Goal: Transaction & Acquisition: Purchase product/service

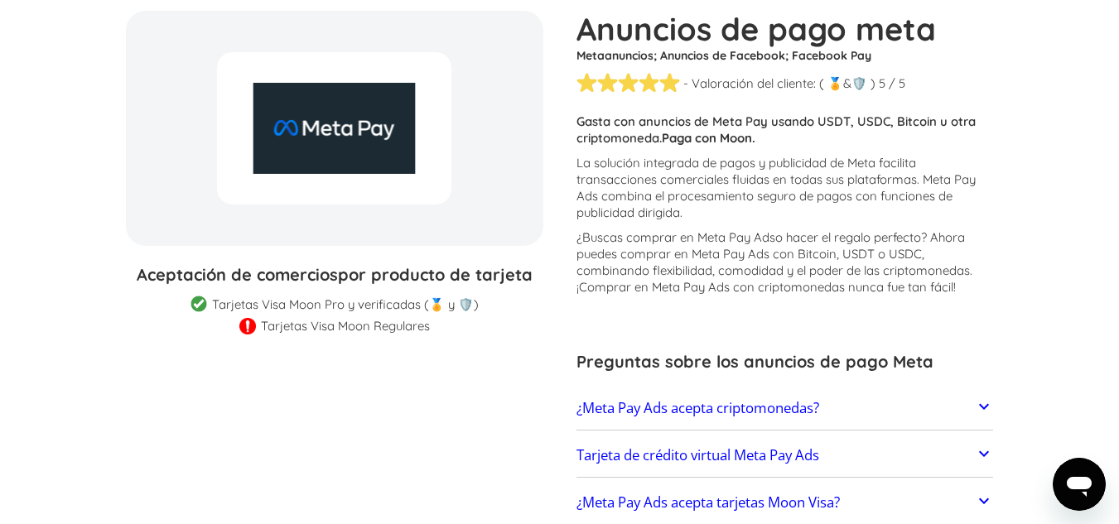
scroll to position [248, 0]
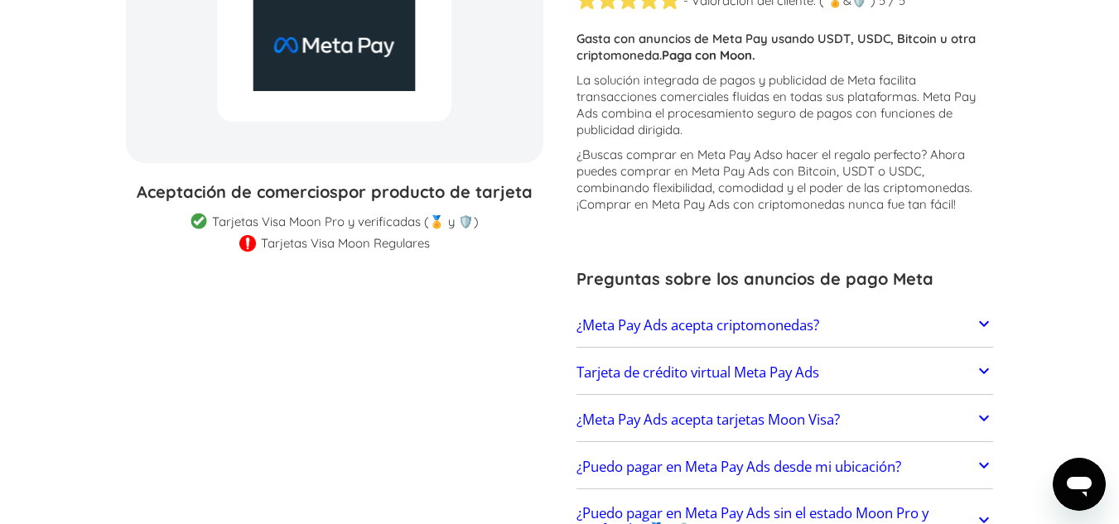
click at [700, 329] on font "¿Meta Pay Ads acepta criptomonedas?" at bounding box center [697, 324] width 243 height 19
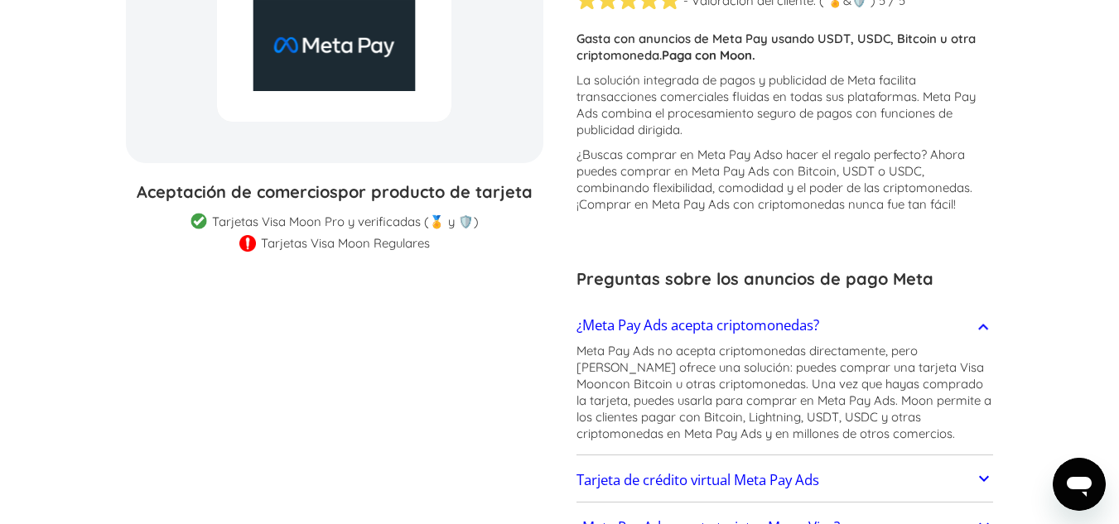
scroll to position [497, 0]
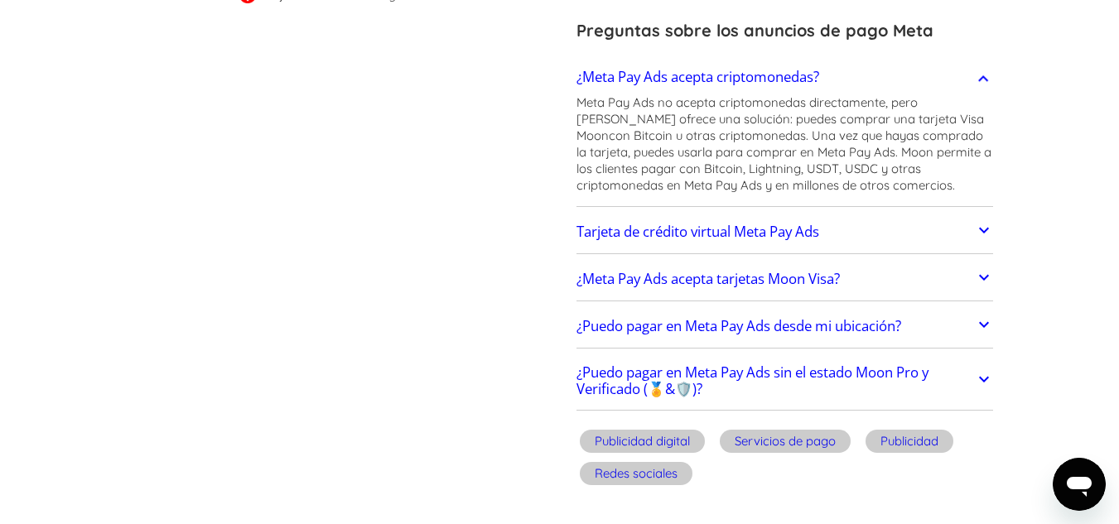
click at [677, 233] on font "Tarjeta de crédito virtual Meta Pay Ads" at bounding box center [697, 231] width 243 height 19
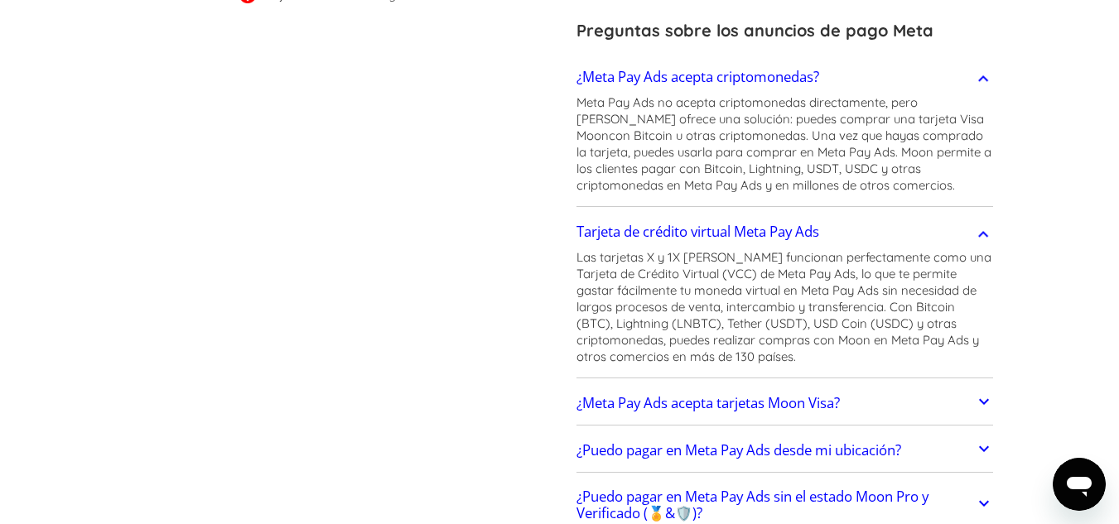
scroll to position [662, 0]
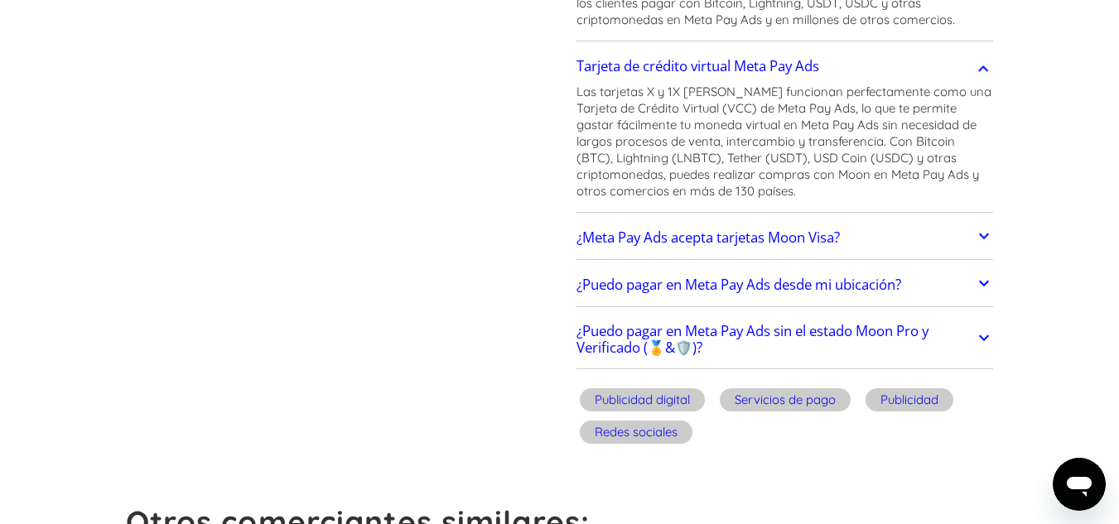
click at [666, 234] on font "¿Meta Pay Ads acepta tarjetas Moon Visa?" at bounding box center [707, 237] width 263 height 19
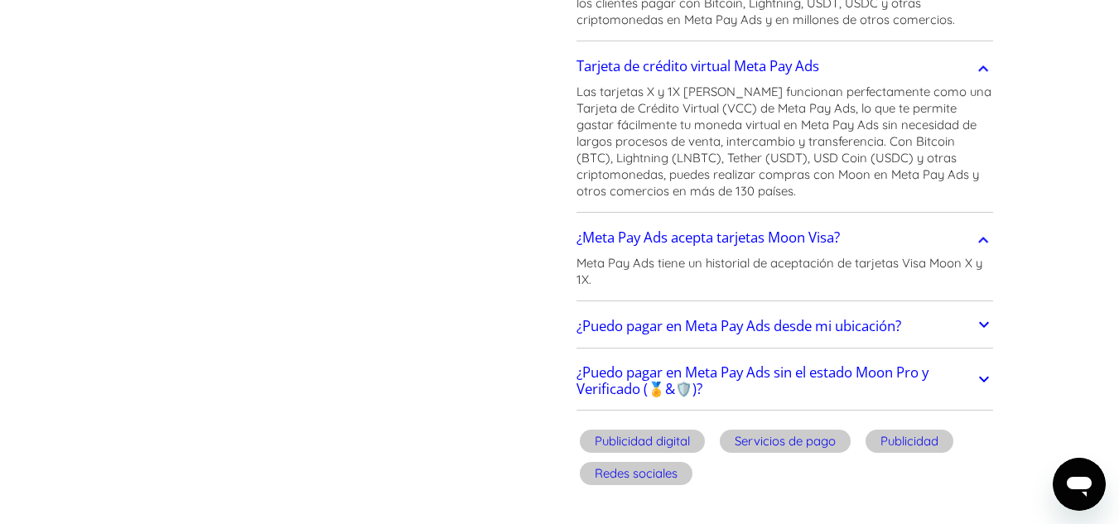
click at [672, 329] on font "¿Puedo pagar en Meta Pay Ads desde mi ubicación?" at bounding box center [738, 325] width 325 height 19
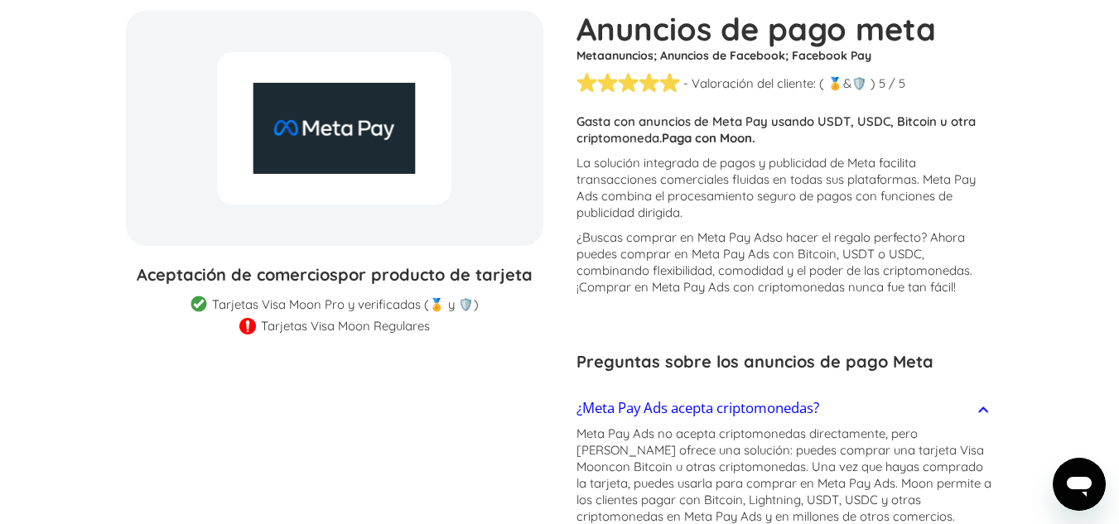
scroll to position [0, 0]
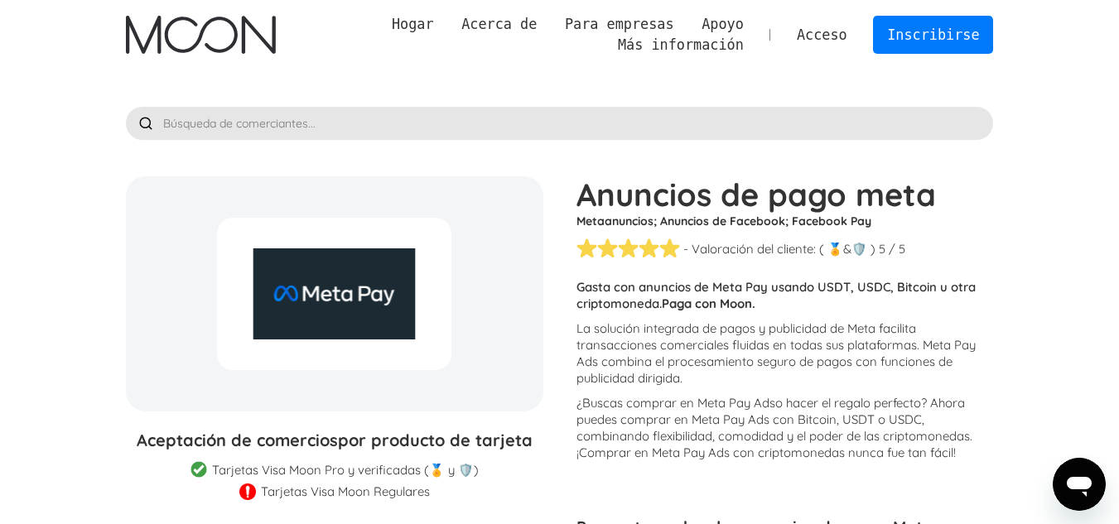
click at [829, 36] on font "Acceso" at bounding box center [822, 34] width 51 height 17
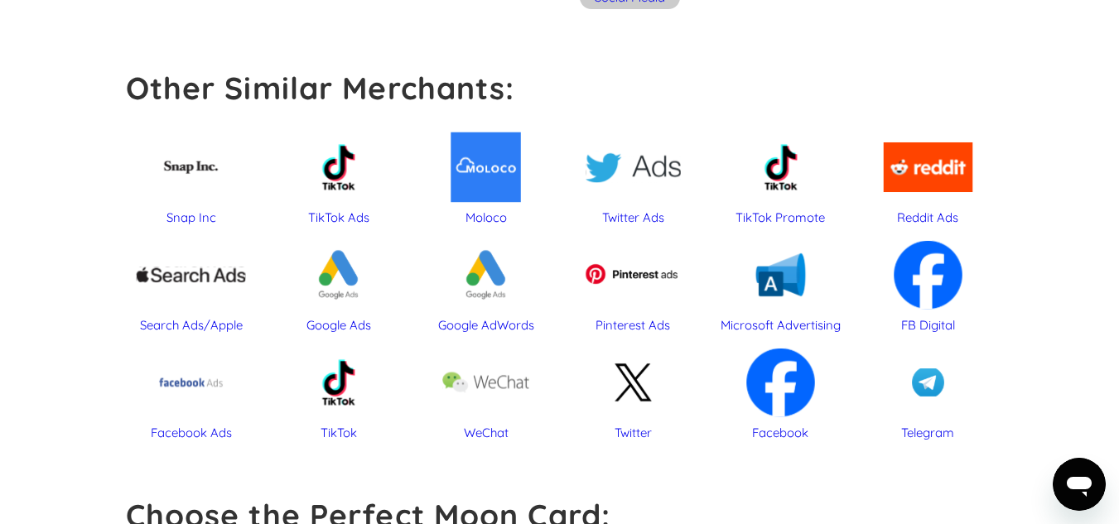
scroll to position [762, 0]
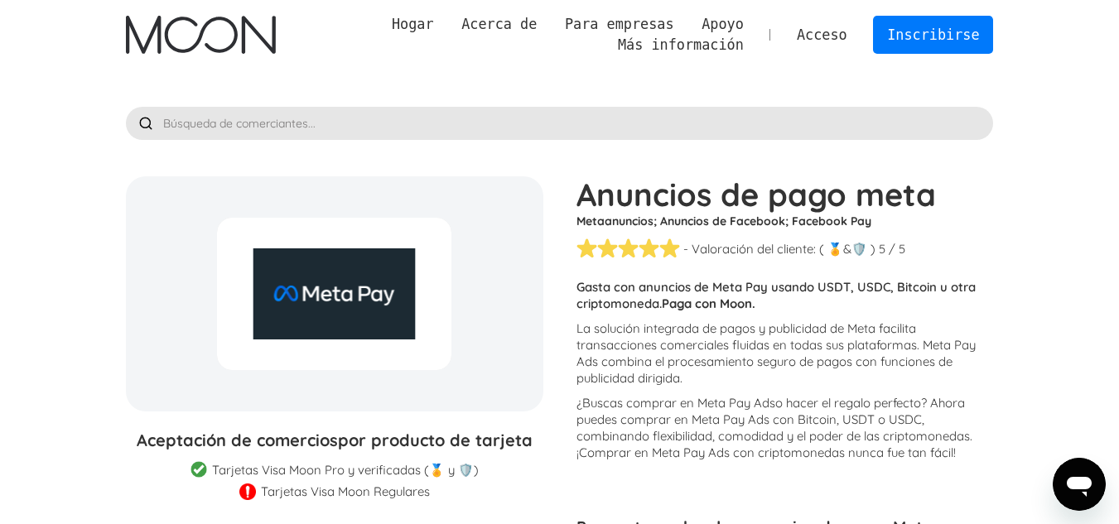
click at [935, 34] on font "Inscribirse" at bounding box center [933, 34] width 92 height 17
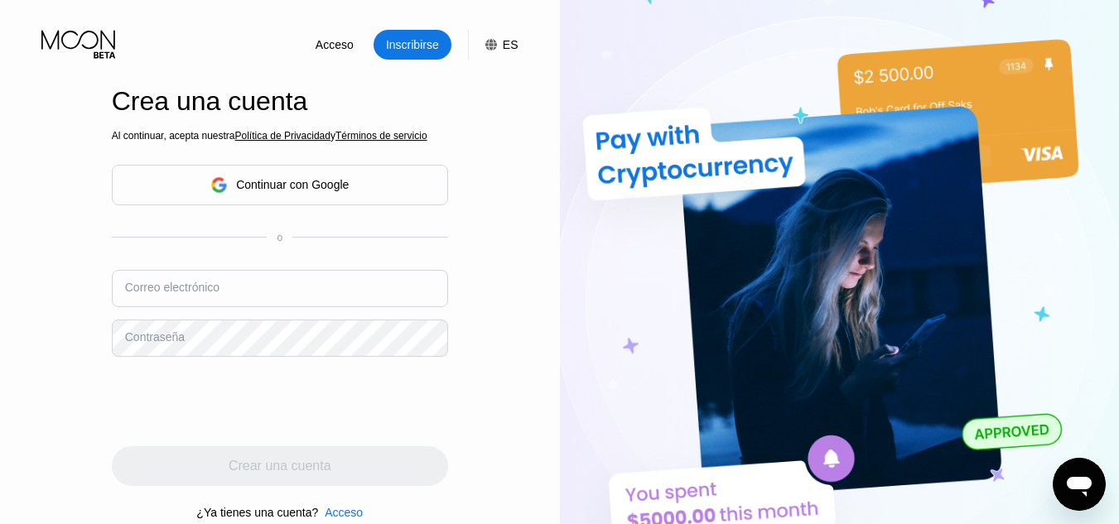
click at [279, 289] on input "text" at bounding box center [280, 288] width 336 height 37
click at [402, 45] on font "Inscribirse" at bounding box center [412, 44] width 53 height 13
click at [258, 289] on input "text" at bounding box center [280, 288] width 336 height 37
type input "I"
type input "inversionesgb11@gmail.com"
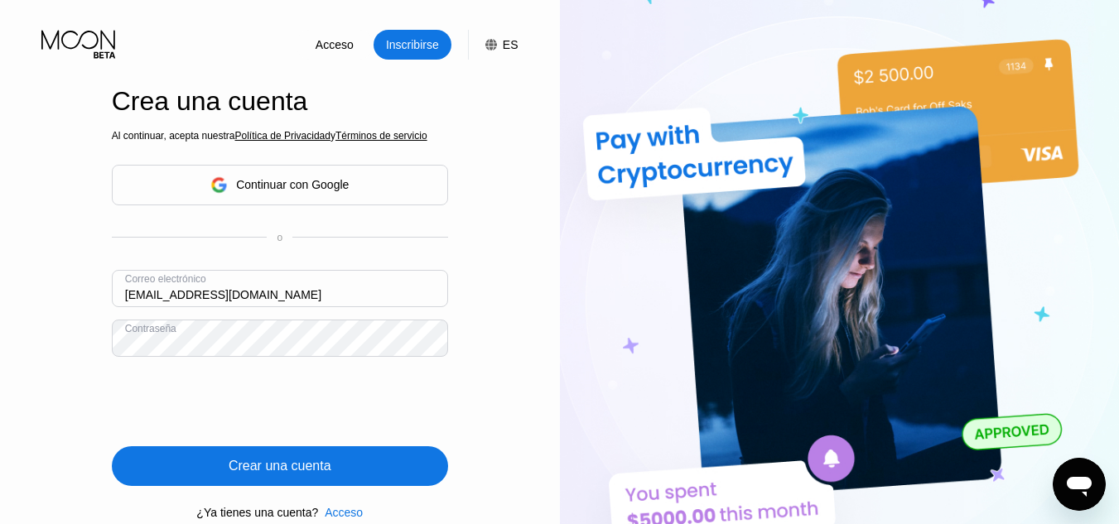
click at [383, 469] on div "Crear una cuenta" at bounding box center [280, 466] width 336 height 40
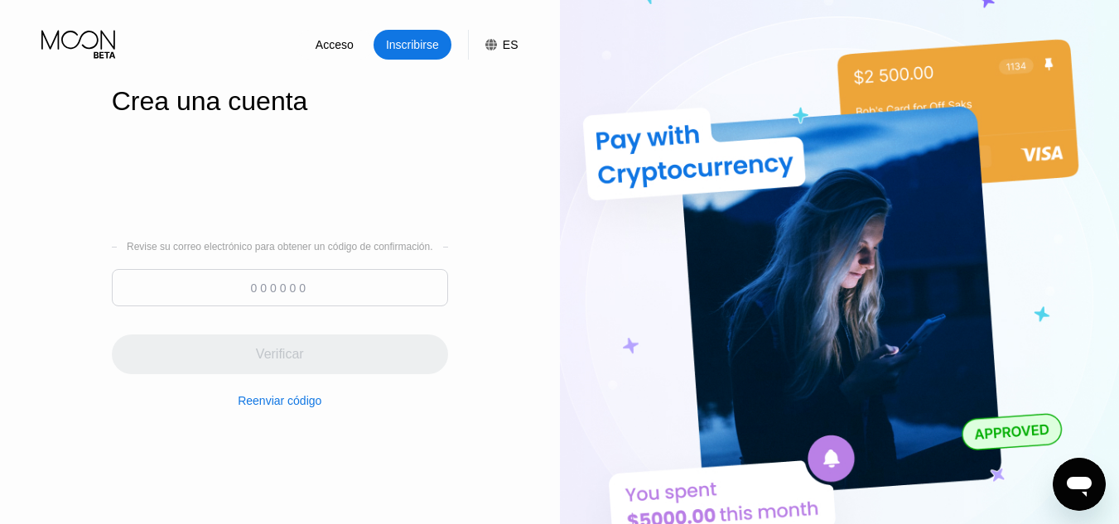
click at [389, 288] on input at bounding box center [280, 287] width 336 height 37
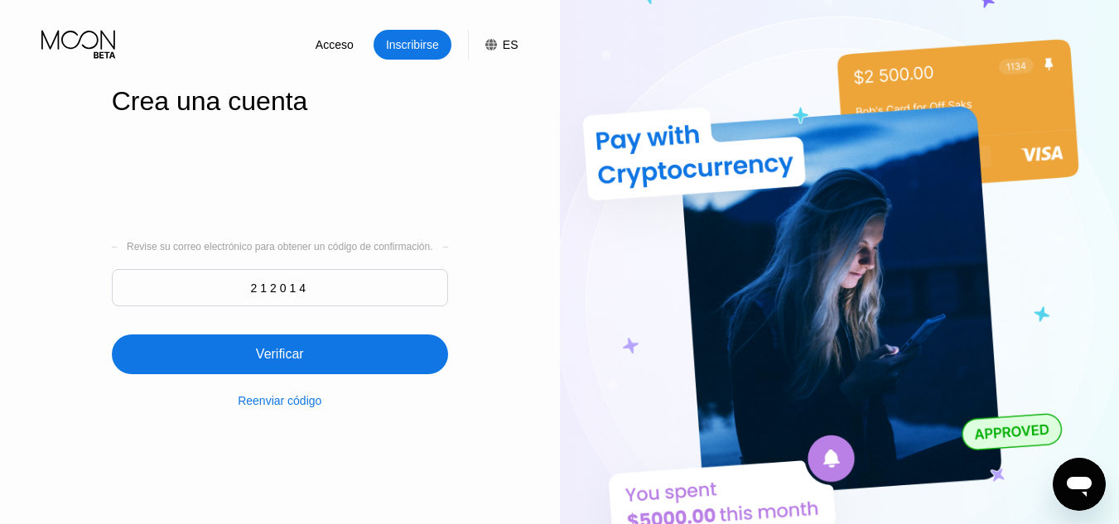
type input "212014"
click at [337, 368] on div "Verificar" at bounding box center [280, 355] width 336 height 40
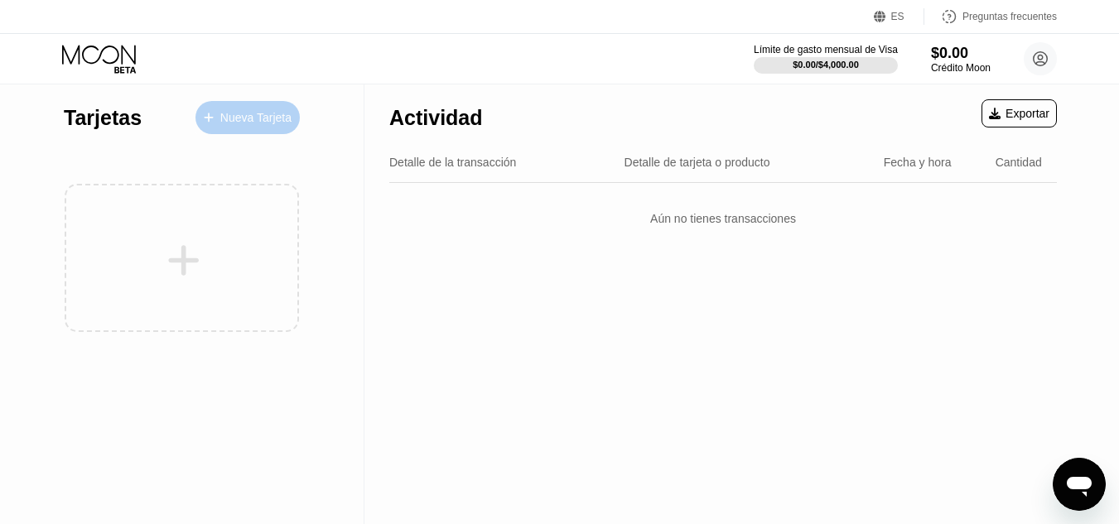
click at [245, 111] on font "Nueva Tarjeta" at bounding box center [255, 117] width 71 height 13
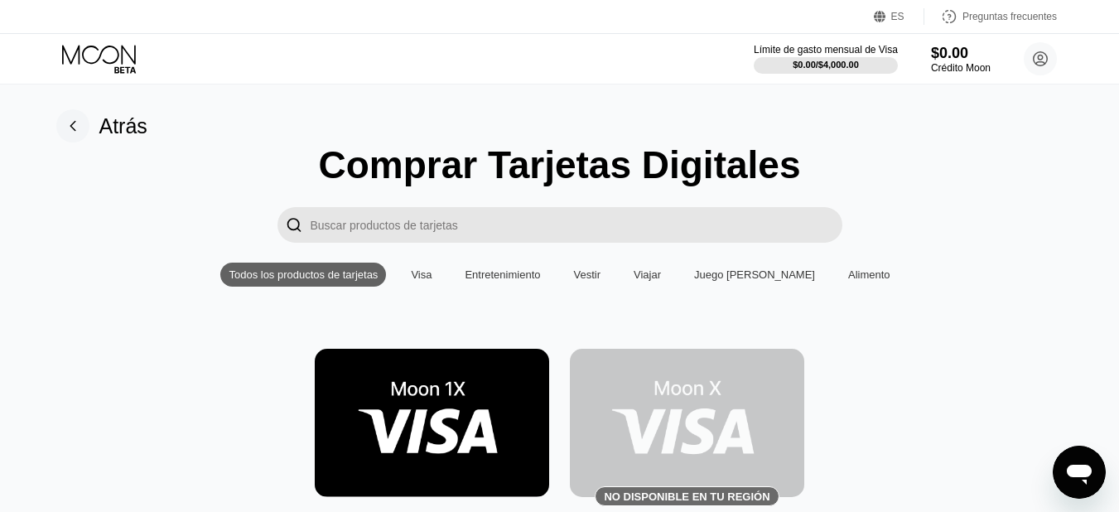
click at [704, 415] on img at bounding box center [687, 423] width 234 height 148
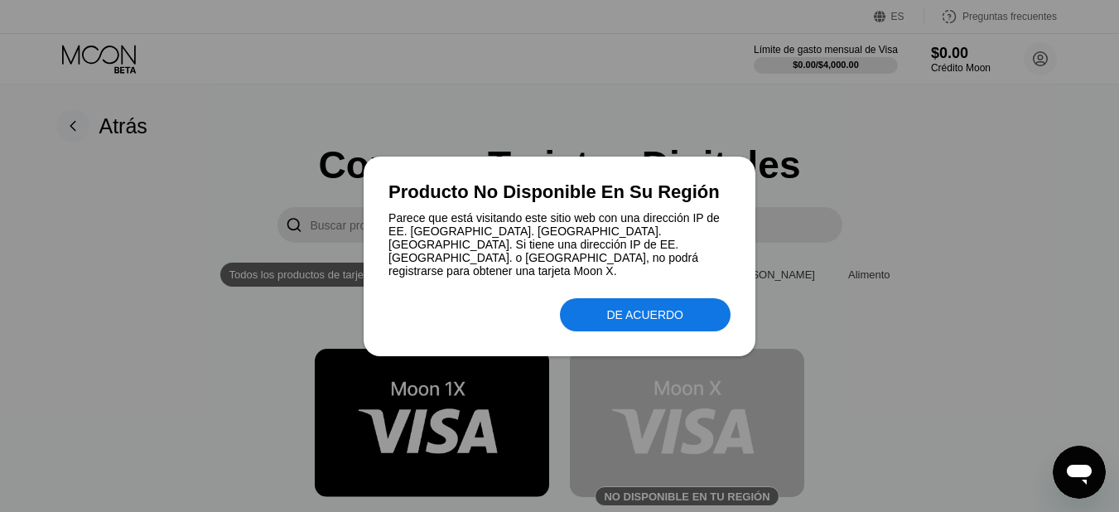
click at [584, 89] on div at bounding box center [559, 256] width 1119 height 512
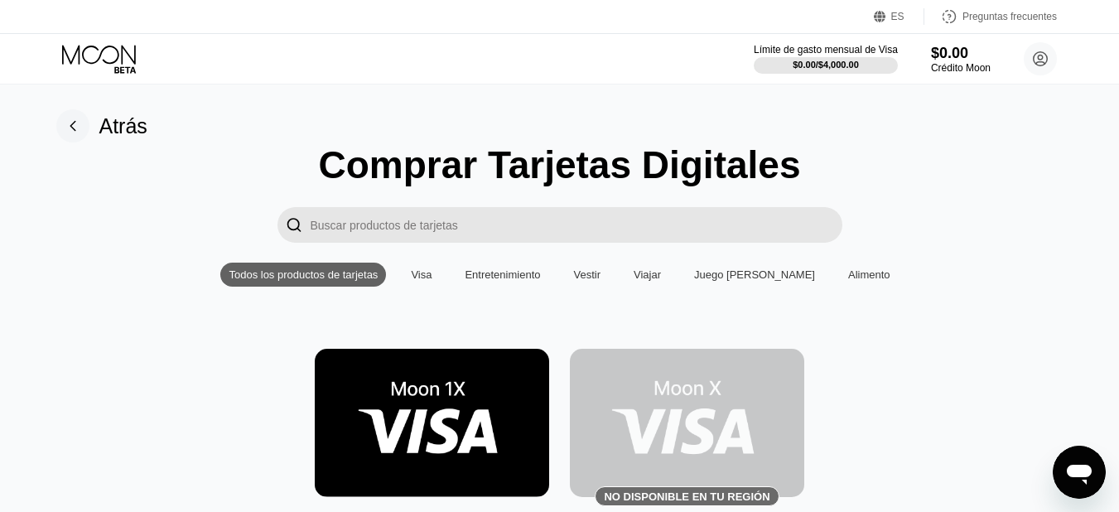
click at [680, 428] on img at bounding box center [687, 423] width 234 height 148
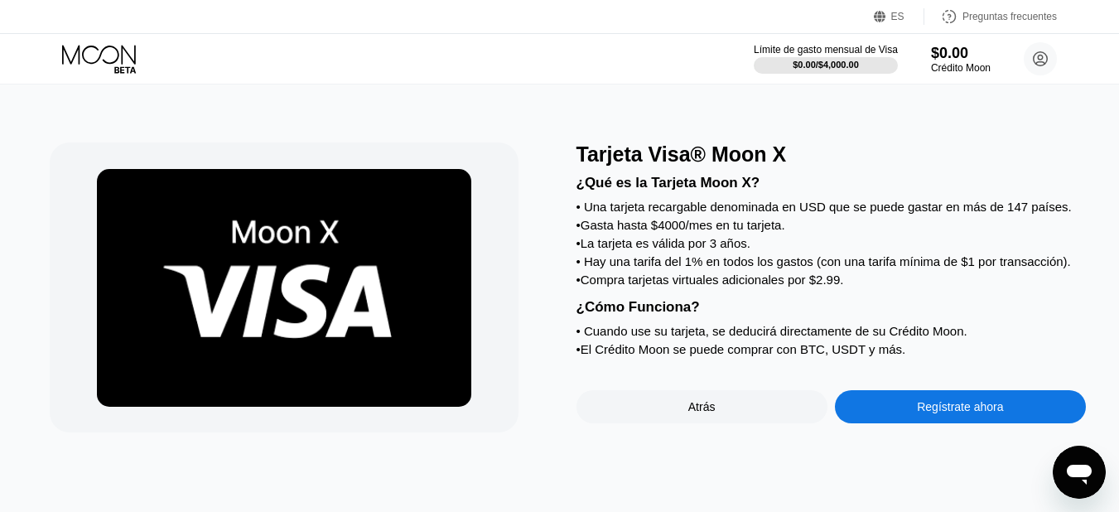
scroll to position [83, 0]
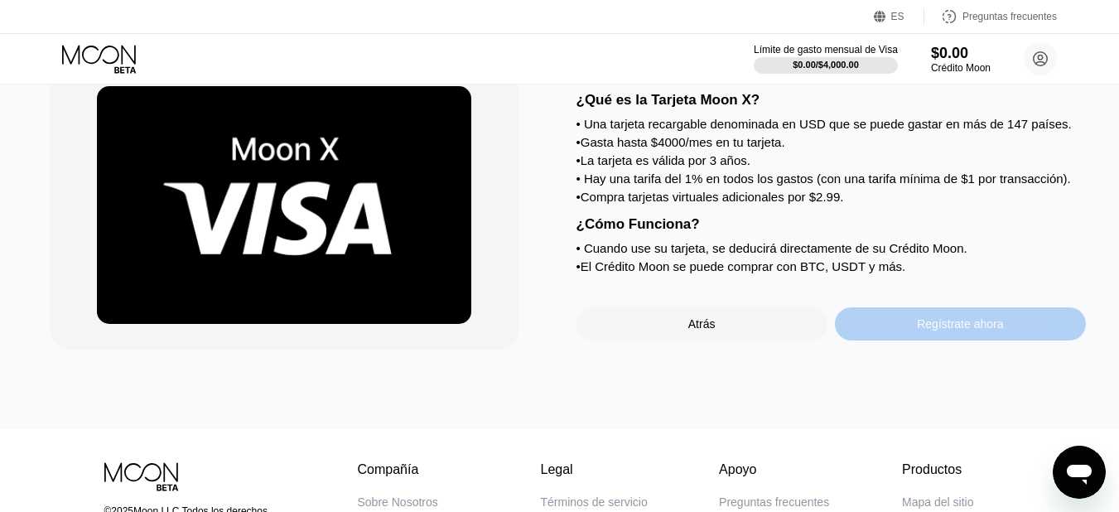
click at [900, 340] on div "Regístrate ahora" at bounding box center [960, 323] width 251 height 33
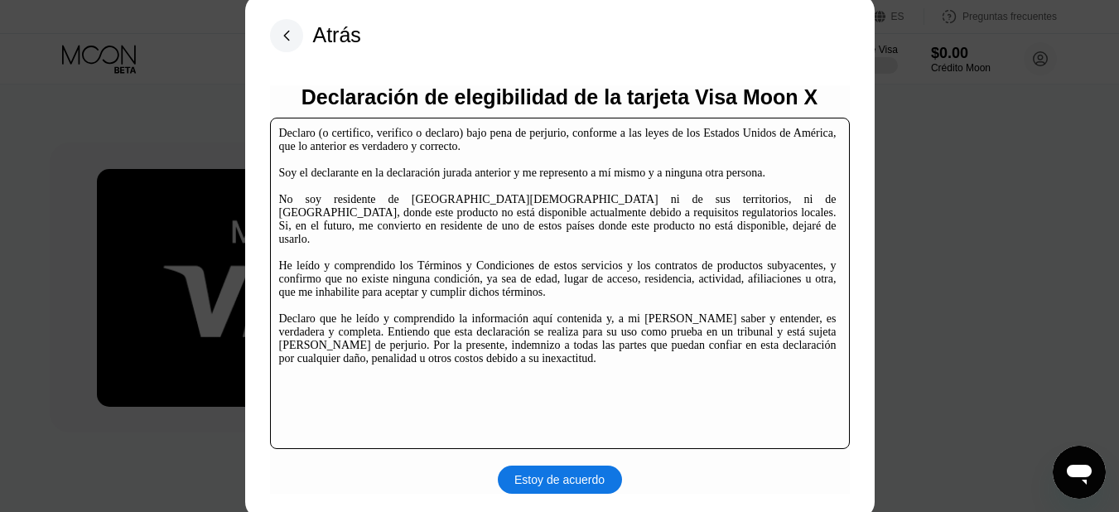
click at [544, 473] on font "Estoy de acuerdo" at bounding box center [559, 479] width 90 height 13
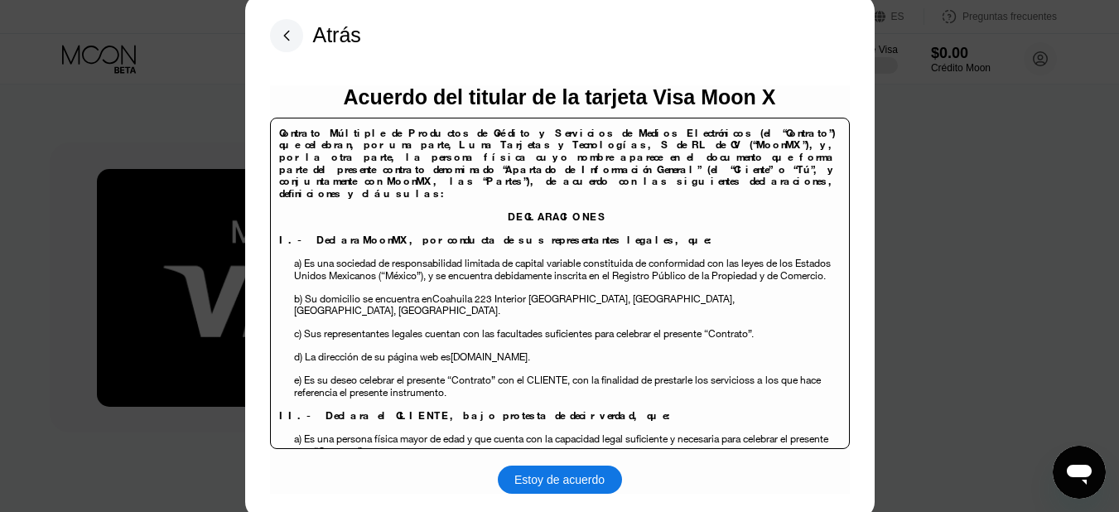
click at [545, 480] on font "Estoy de acuerdo" at bounding box center [559, 479] width 90 height 13
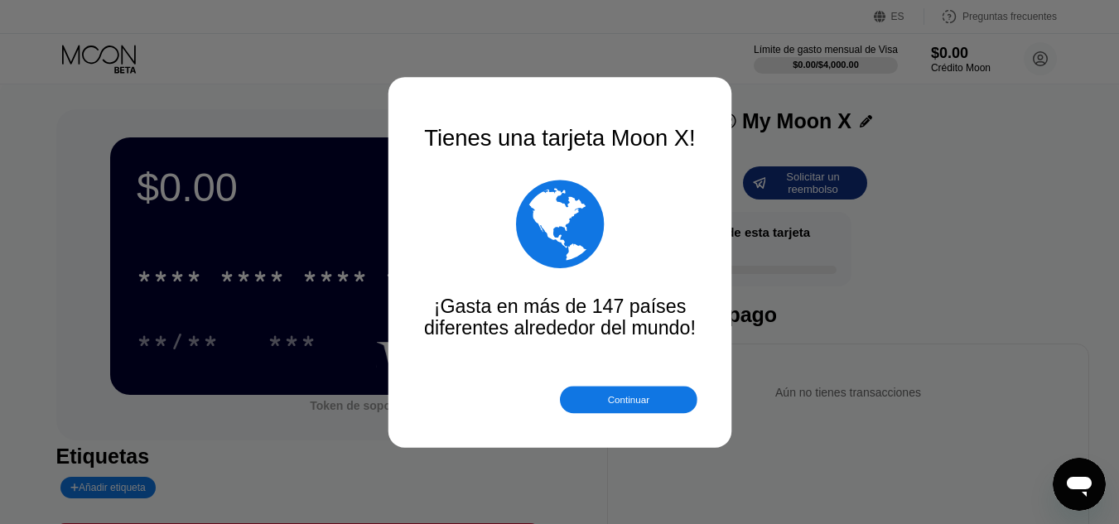
click at [255, 333] on div at bounding box center [565, 262] width 1131 height 524
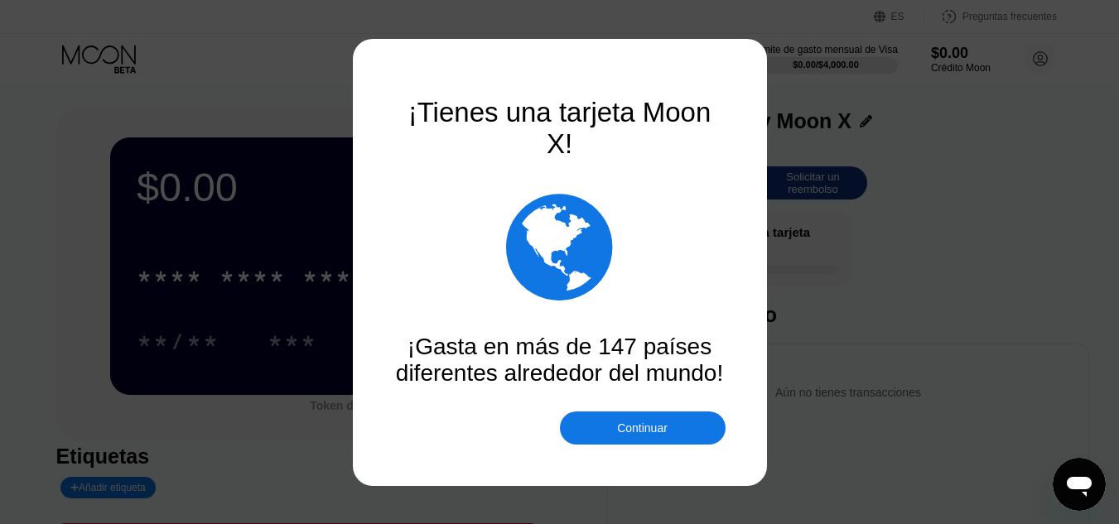
click at [638, 437] on div "Continuar" at bounding box center [643, 428] width 166 height 33
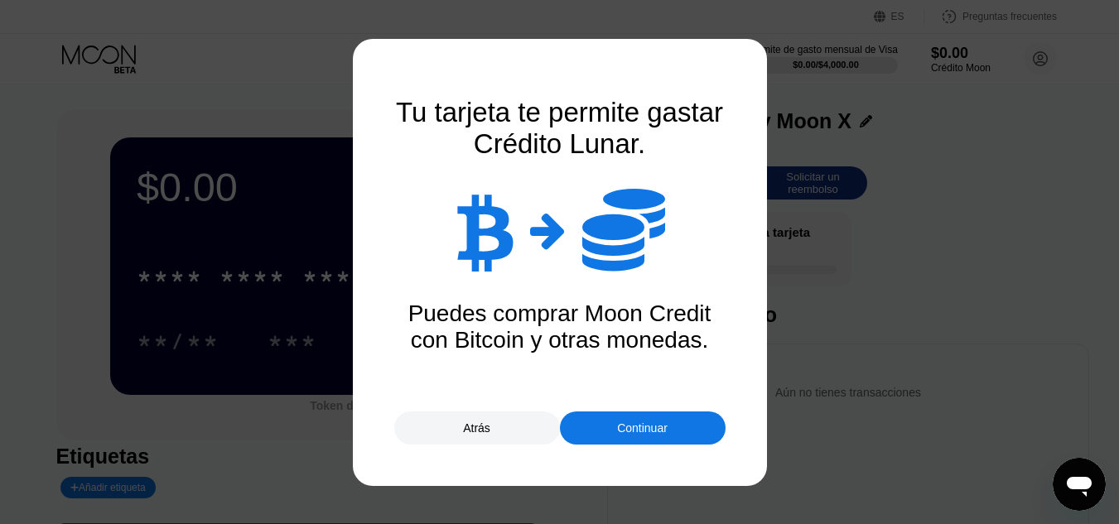
click at [638, 437] on div "Continuar" at bounding box center [643, 428] width 166 height 33
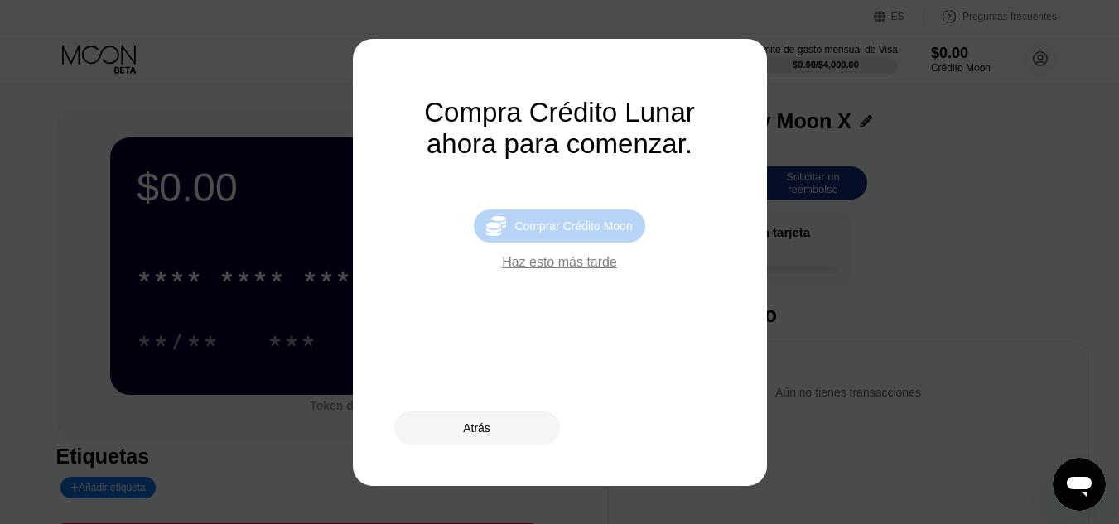
click at [601, 233] on font "Comprar Crédito Moon" at bounding box center [573, 225] width 118 height 13
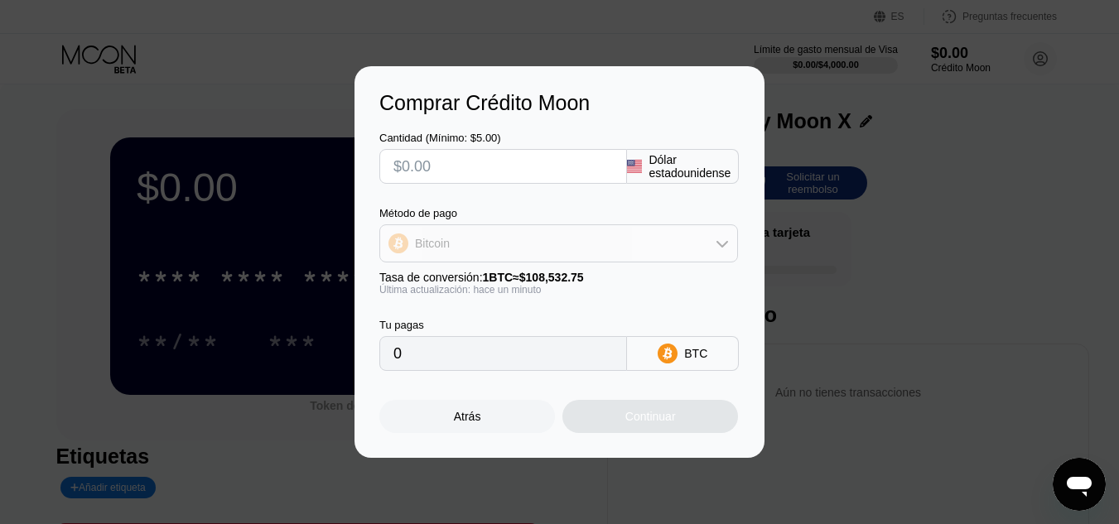
click at [537, 251] on div "Bitcoin" at bounding box center [558, 243] width 357 height 33
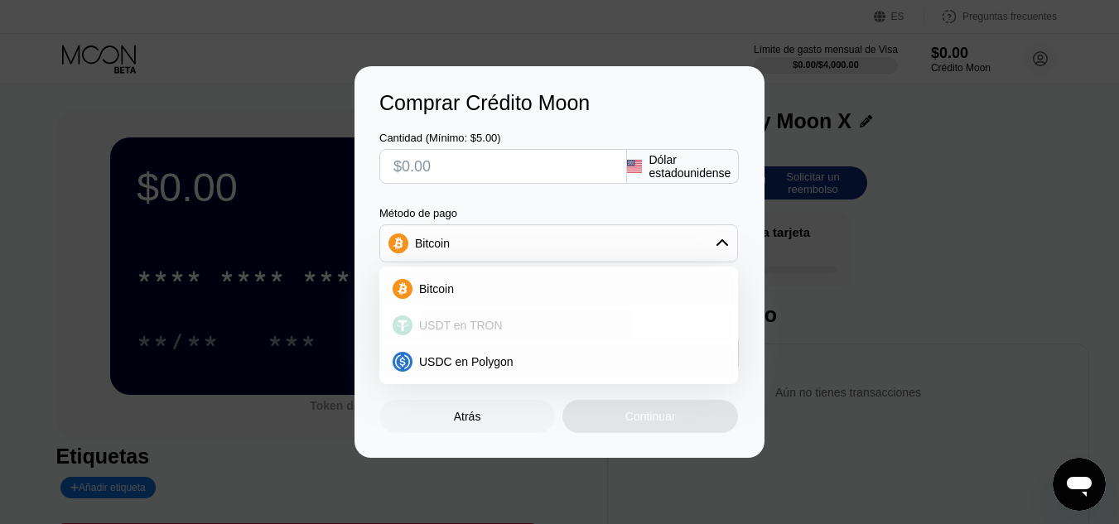
click at [520, 330] on div "USDT en TRON" at bounding box center [568, 325] width 312 height 13
type input "0.00"
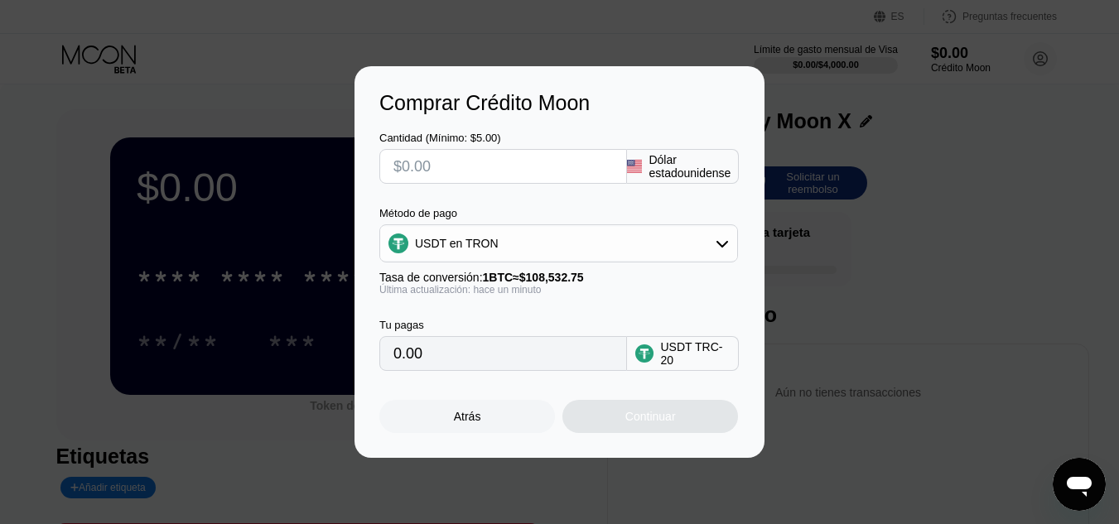
click at [527, 178] on input "text" at bounding box center [502, 166] width 219 height 33
type input "$2"
type input "2.02"
type input "$20"
type input "20.20"
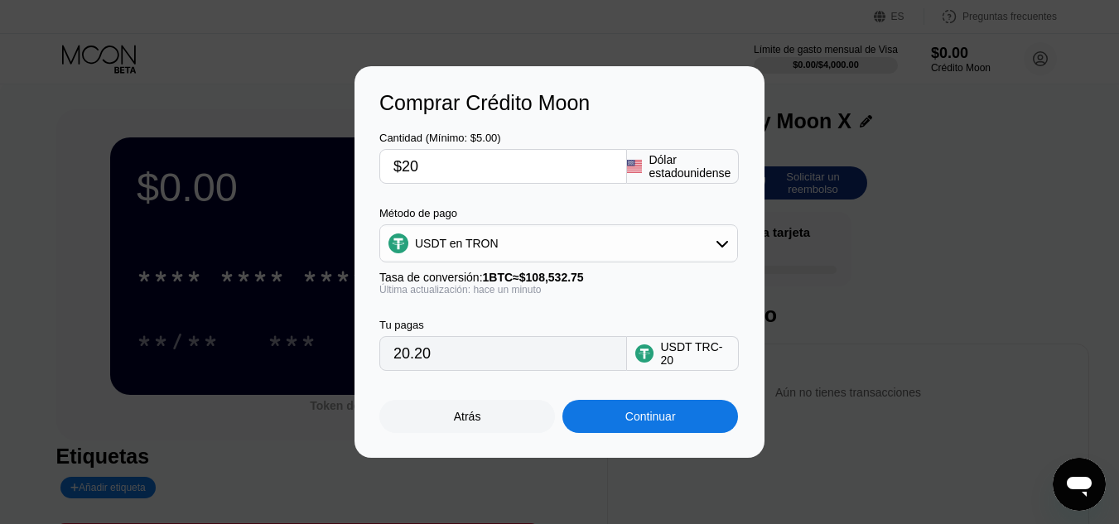
type input "$2"
type input "2.02"
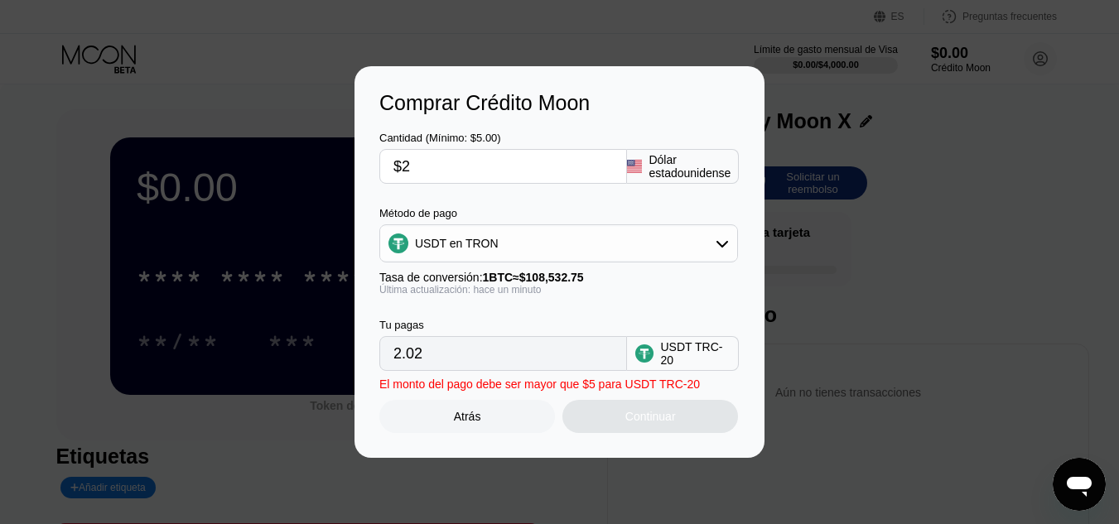
type input "$25"
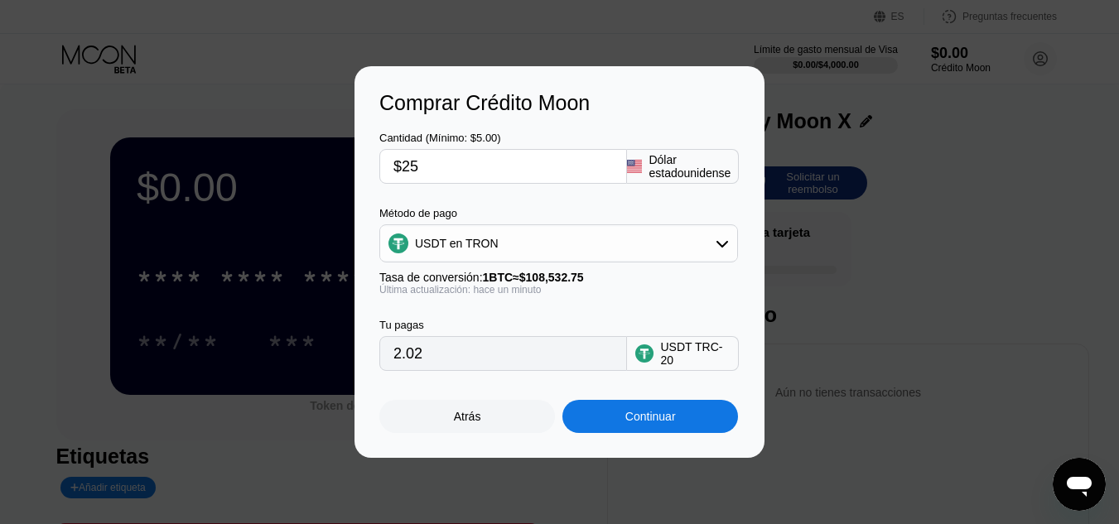
type input "25.25"
type input "$25"
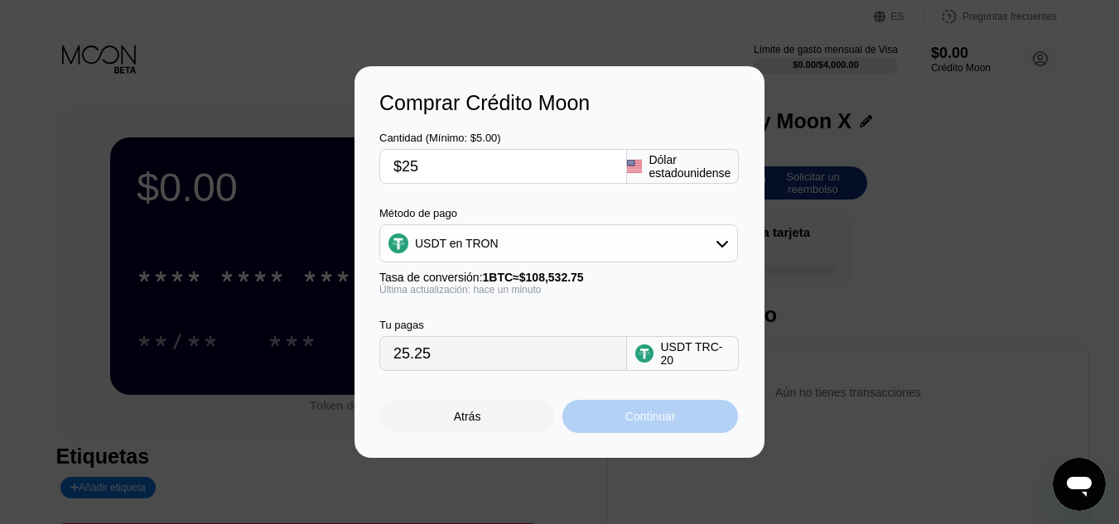
click at [616, 428] on div "Continuar" at bounding box center [650, 416] width 176 height 33
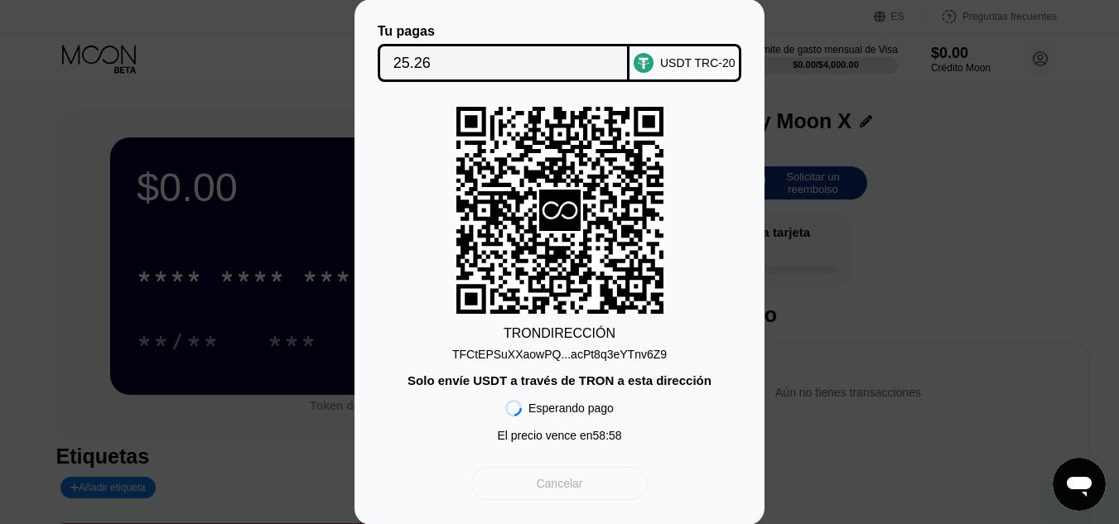
click at [577, 490] on font "Cancelar" at bounding box center [559, 483] width 46 height 13
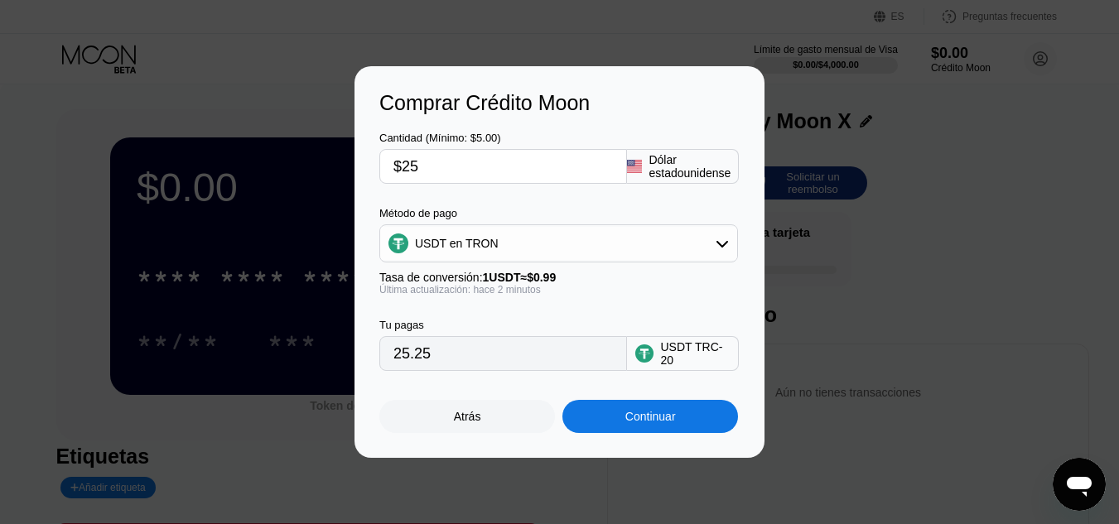
click at [469, 433] on div "Atrás" at bounding box center [467, 416] width 176 height 33
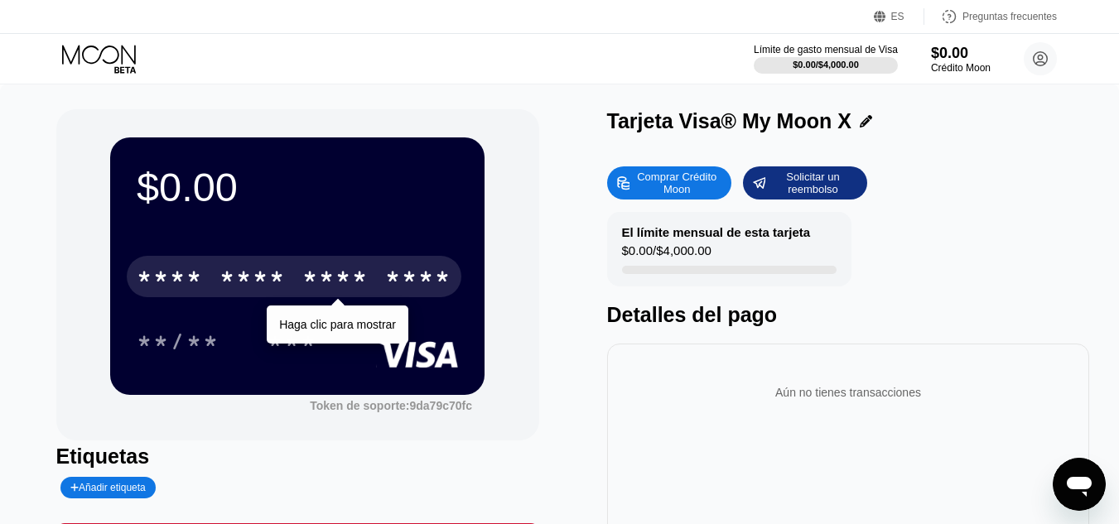
click at [352, 282] on font "*" at bounding box center [360, 279] width 17 height 26
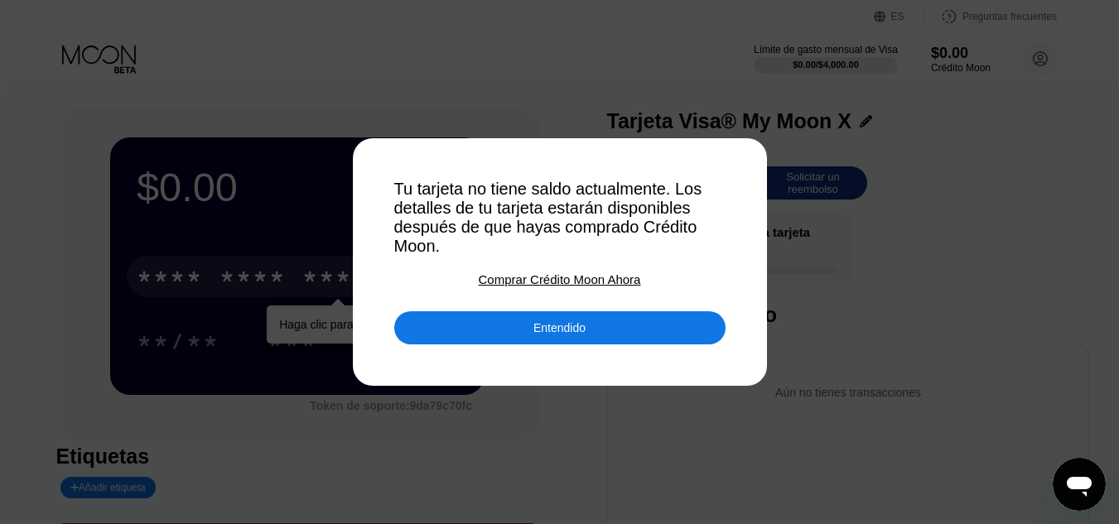
click at [488, 335] on div "Entendido" at bounding box center [559, 327] width 331 height 33
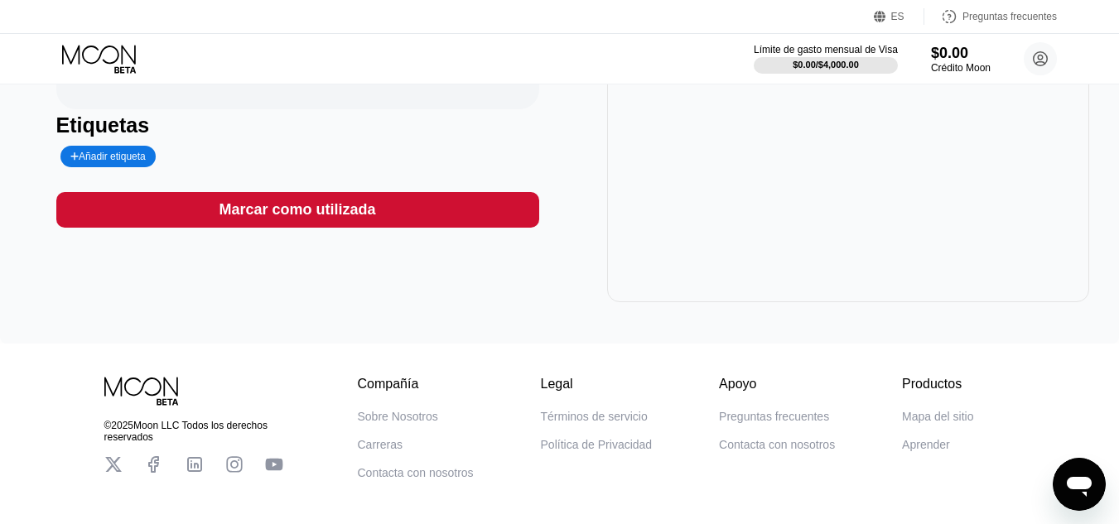
scroll to position [412, 0]
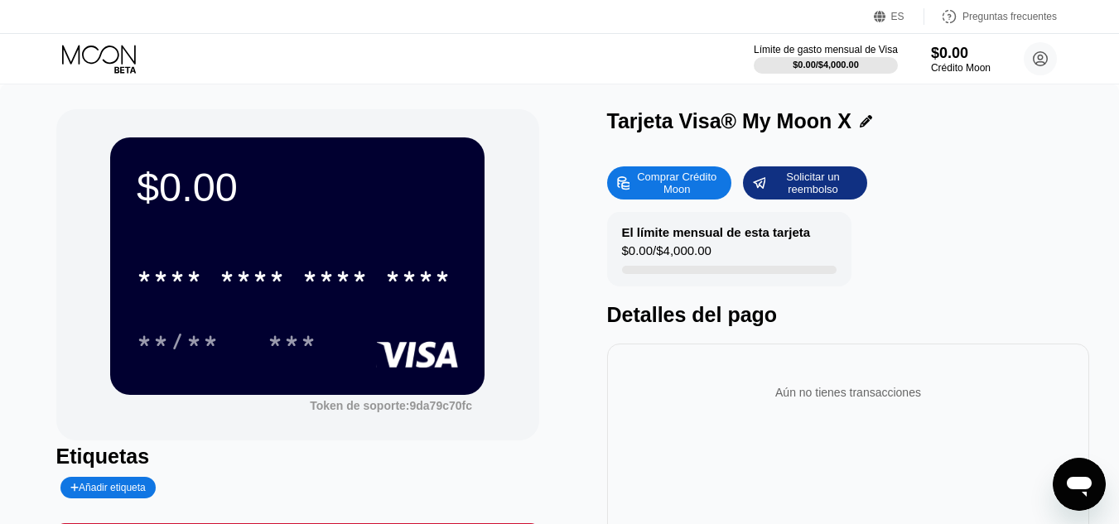
click at [377, 190] on div "$0.00" at bounding box center [297, 187] width 321 height 46
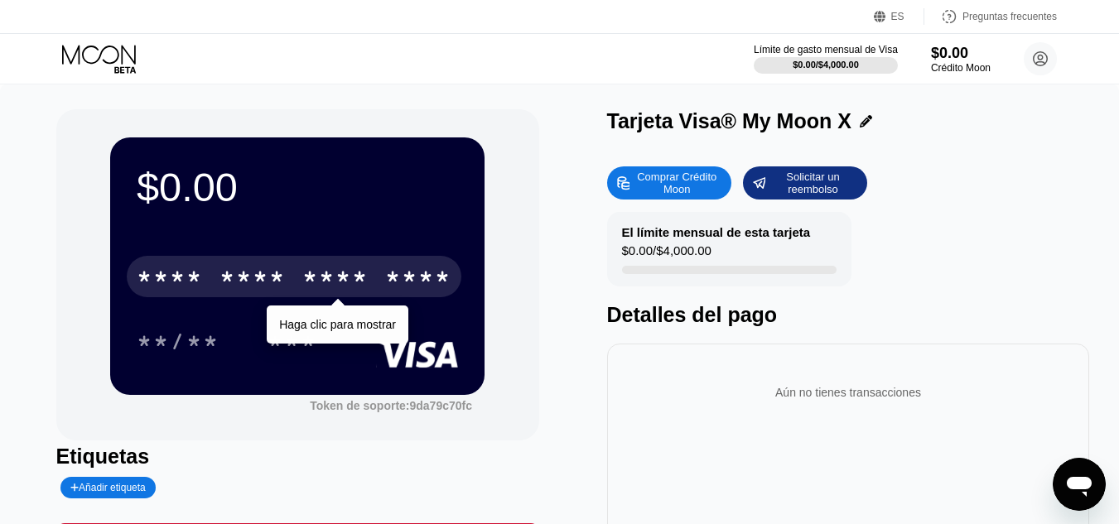
click at [335, 281] on font "*" at bounding box center [327, 279] width 17 height 26
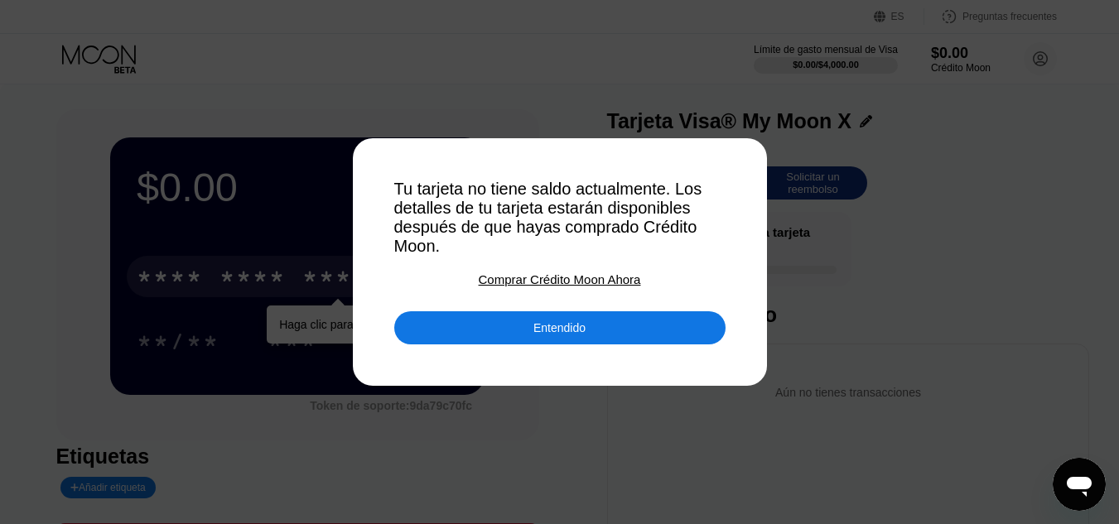
click at [567, 335] on font "Entendido" at bounding box center [559, 327] width 52 height 13
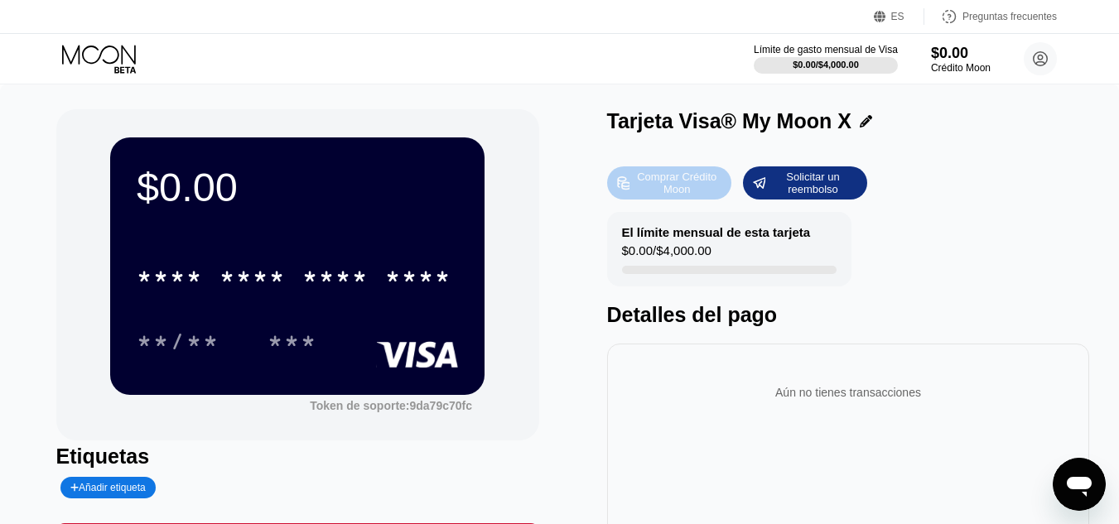
click at [711, 188] on div "Comprar Crédito Moon" at bounding box center [676, 183] width 91 height 26
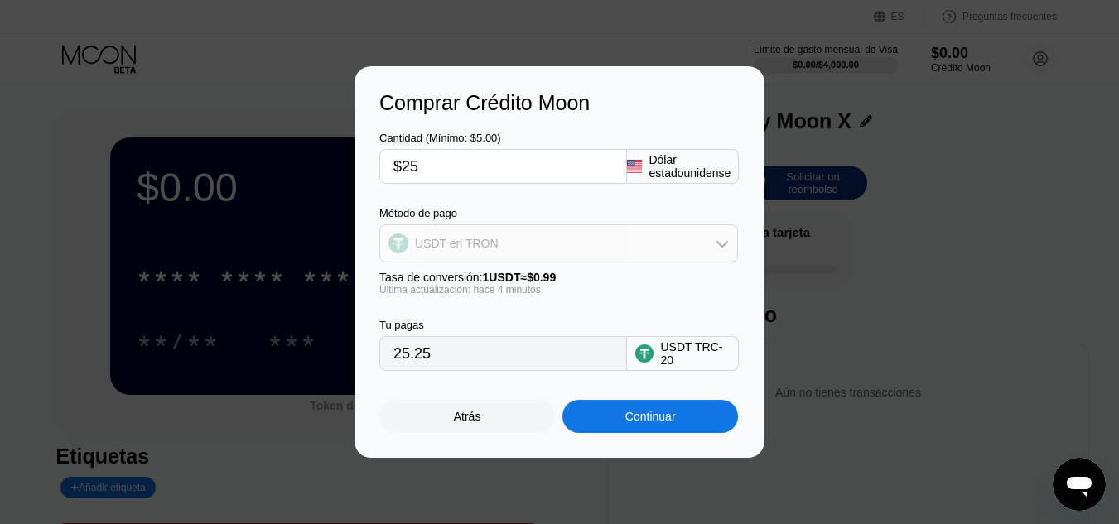
click at [556, 243] on div "USDT en TRON" at bounding box center [558, 243] width 357 height 33
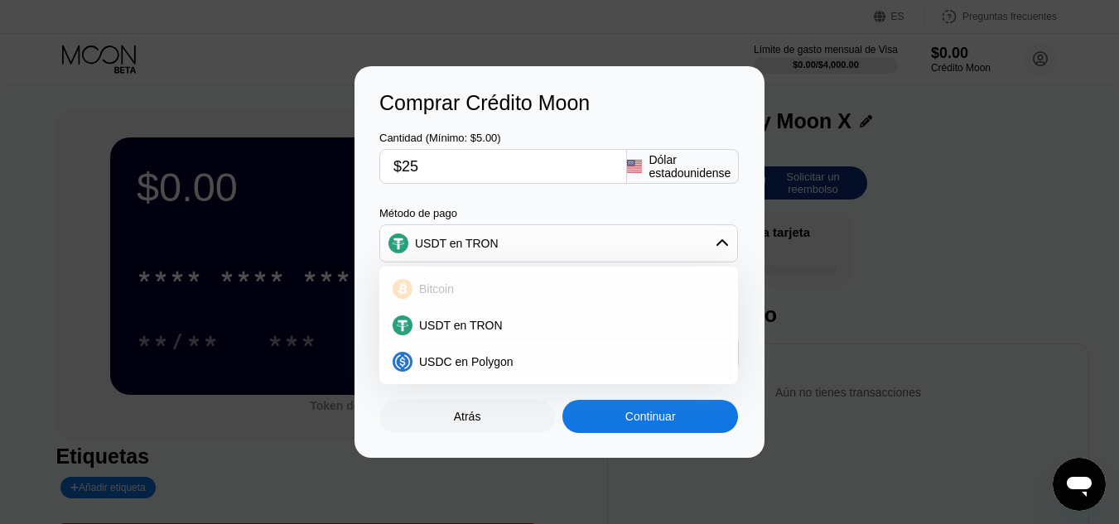
click at [513, 281] on div "Bitcoin" at bounding box center [558, 288] width 349 height 33
type input "0.00022999"
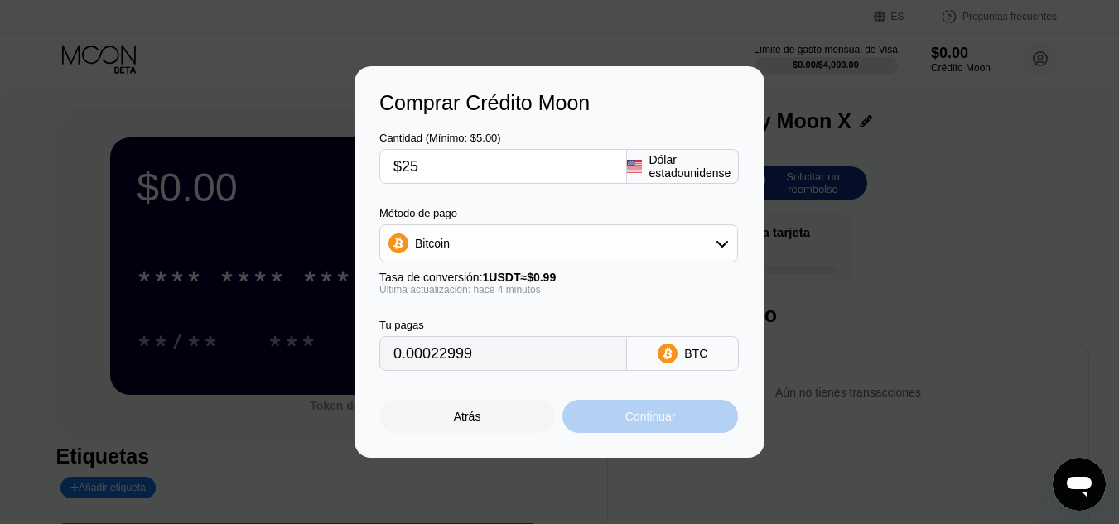
click at [633, 423] on font "Continuar" at bounding box center [650, 416] width 51 height 13
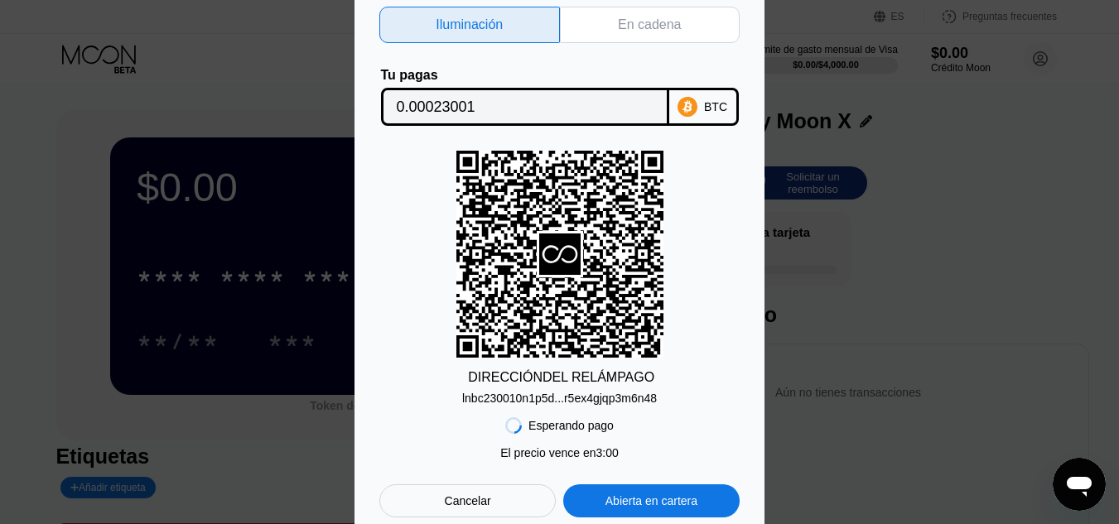
click at [665, 508] on font "Abierta en cartera" at bounding box center [651, 500] width 92 height 13
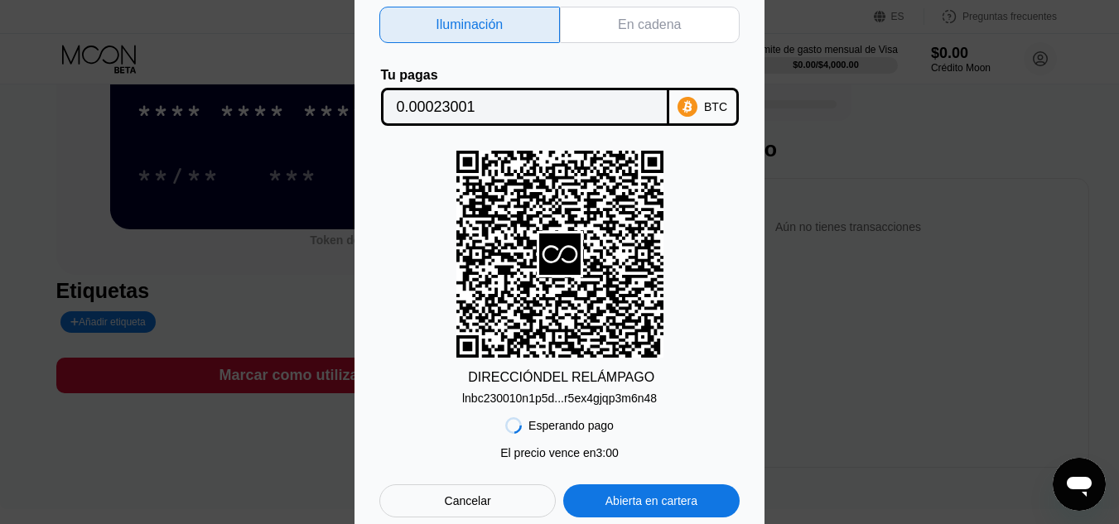
click at [628, 34] on div "En cadena" at bounding box center [650, 25] width 181 height 36
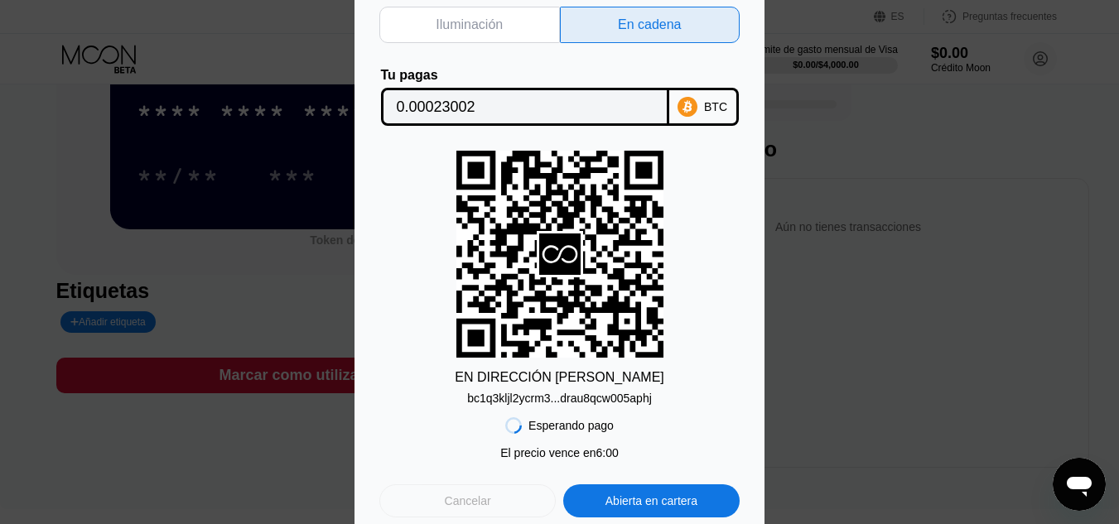
click at [474, 508] on font "Cancelar" at bounding box center [468, 500] width 46 height 13
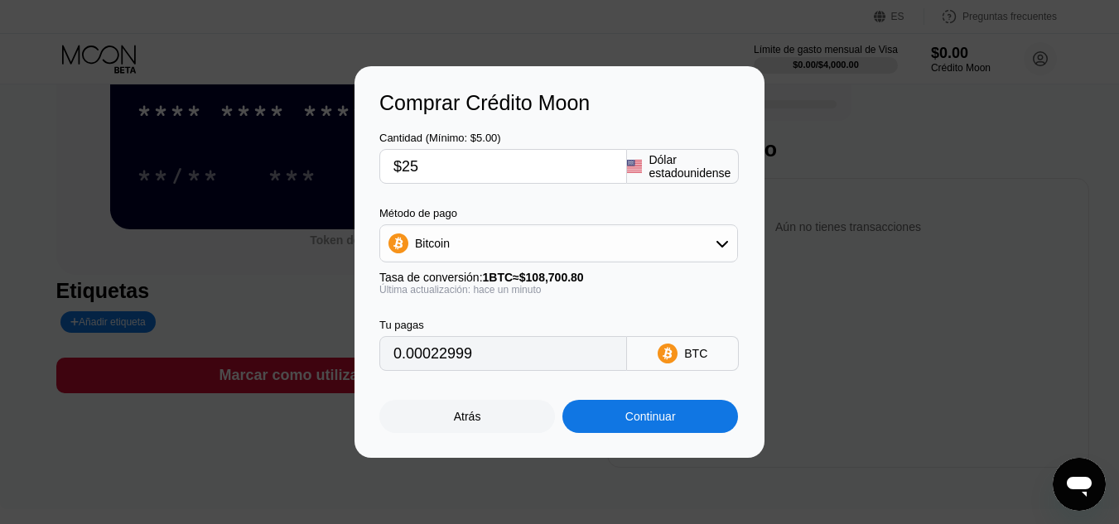
click at [487, 243] on div "Bitcoin" at bounding box center [558, 243] width 357 height 33
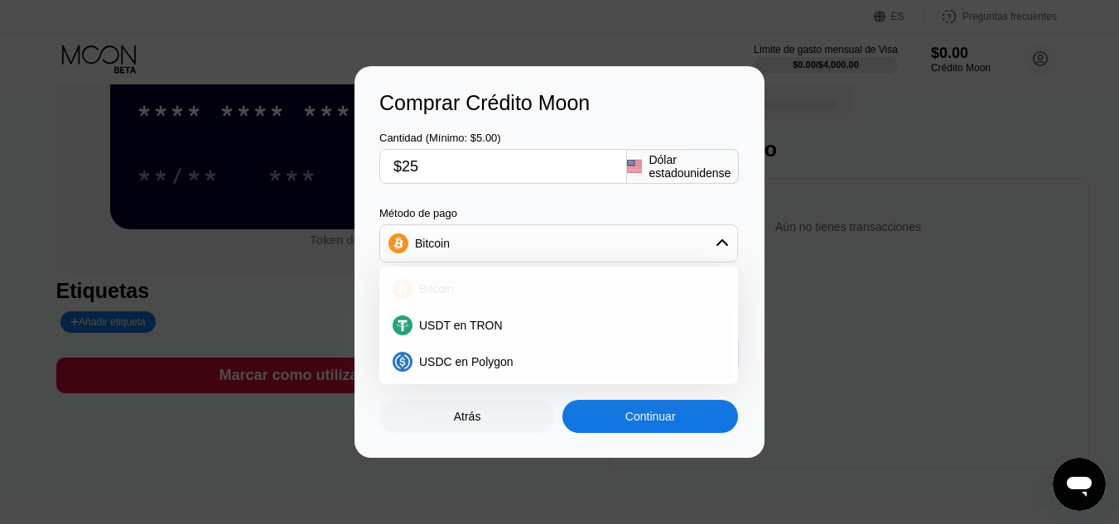
click at [445, 287] on font "Bitcoin" at bounding box center [436, 288] width 35 height 13
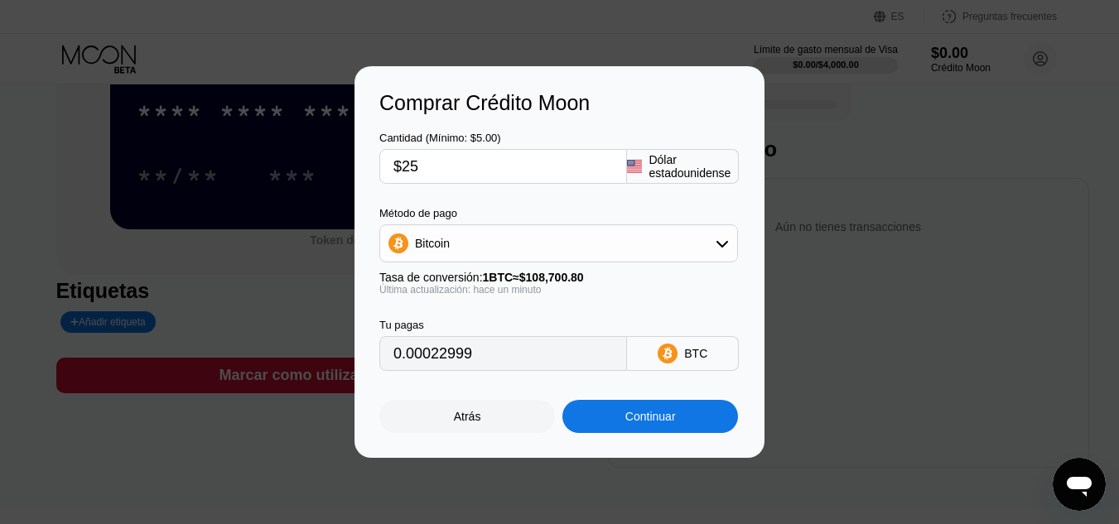
click at [460, 245] on div "Bitcoin" at bounding box center [558, 243] width 357 height 33
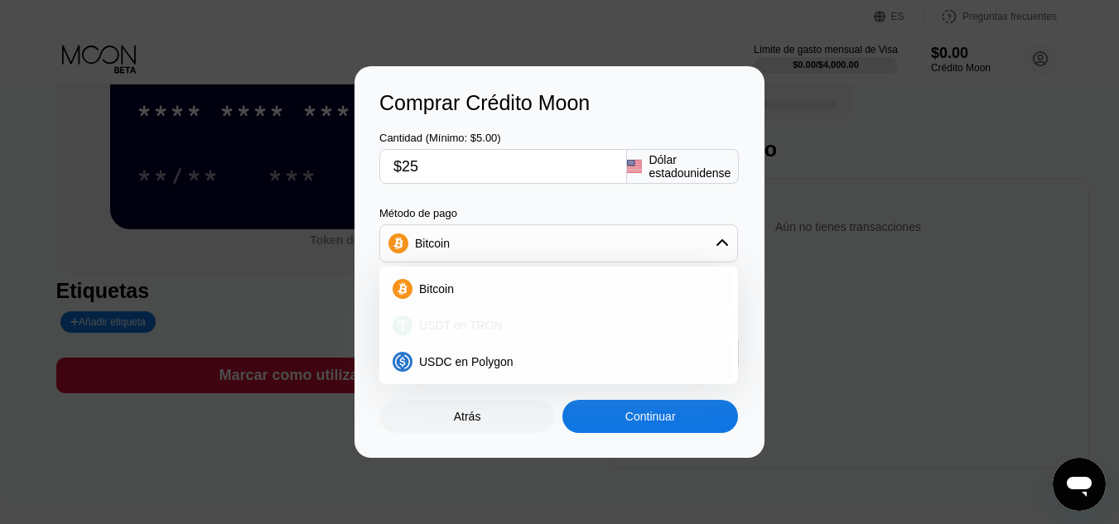
click at [460, 325] on font "USDT en TRON" at bounding box center [461, 325] width 84 height 13
type input "25.25"
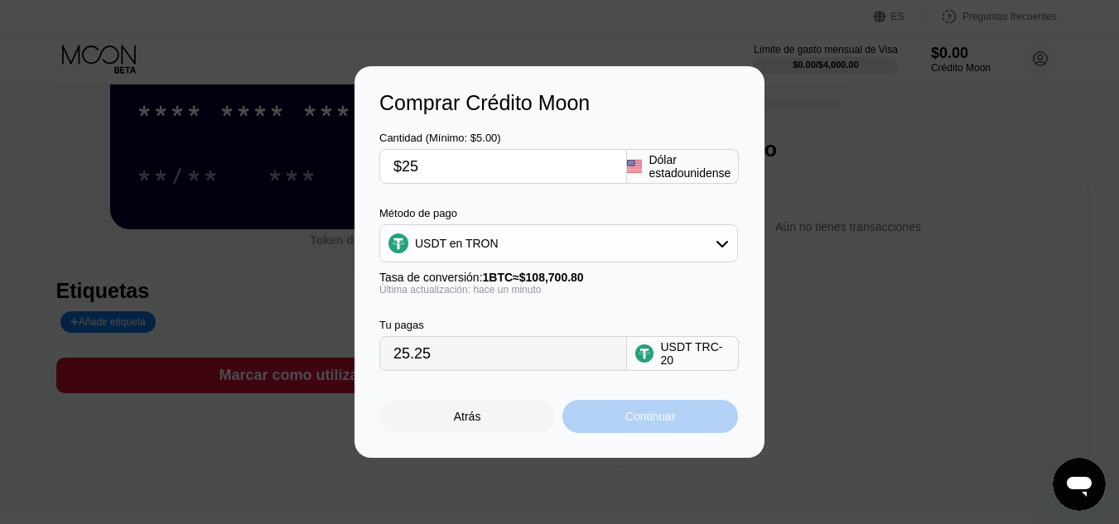
click at [672, 417] on font "Continuar" at bounding box center [650, 416] width 51 height 13
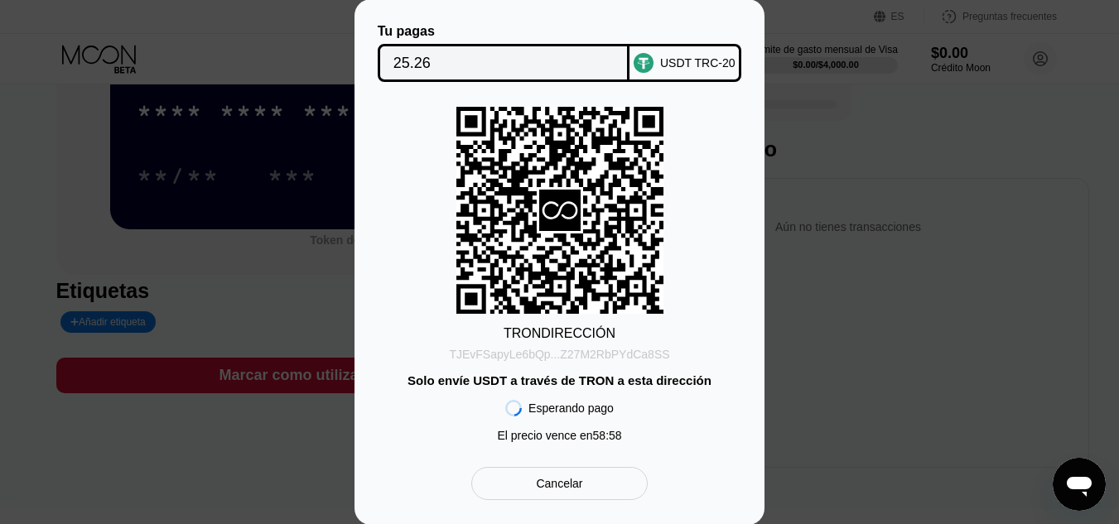
click at [495, 354] on font "TJEvFSapyLe6bQp...Z27M2RbPYdCa8SS" at bounding box center [559, 354] width 220 height 13
click at [569, 351] on font "TJEvFSapyLe6bQp...Z27M2RbPYdCa8SS" at bounding box center [559, 354] width 220 height 13
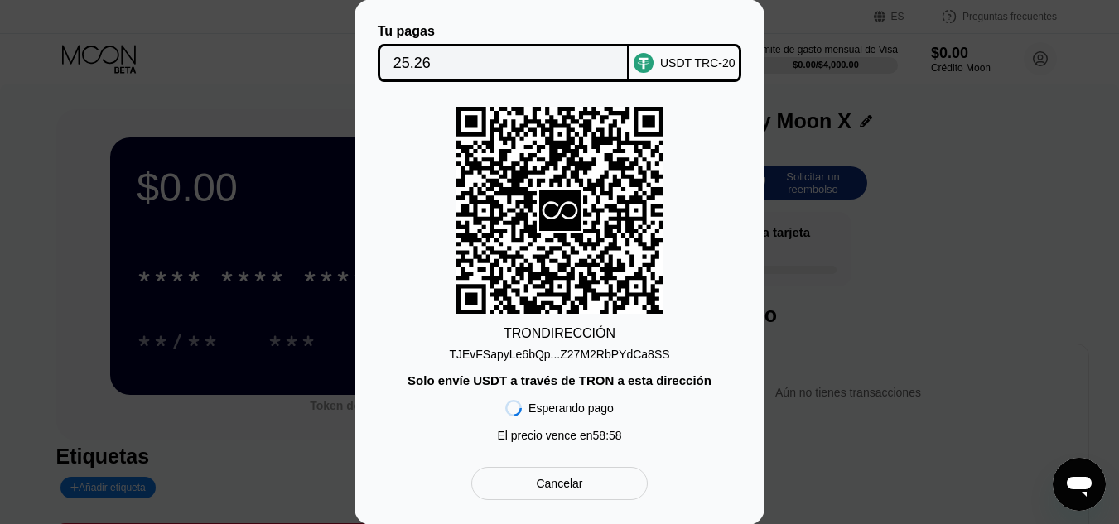
click at [688, 71] on div "USDT TRC-20" at bounding box center [685, 63] width 112 height 38
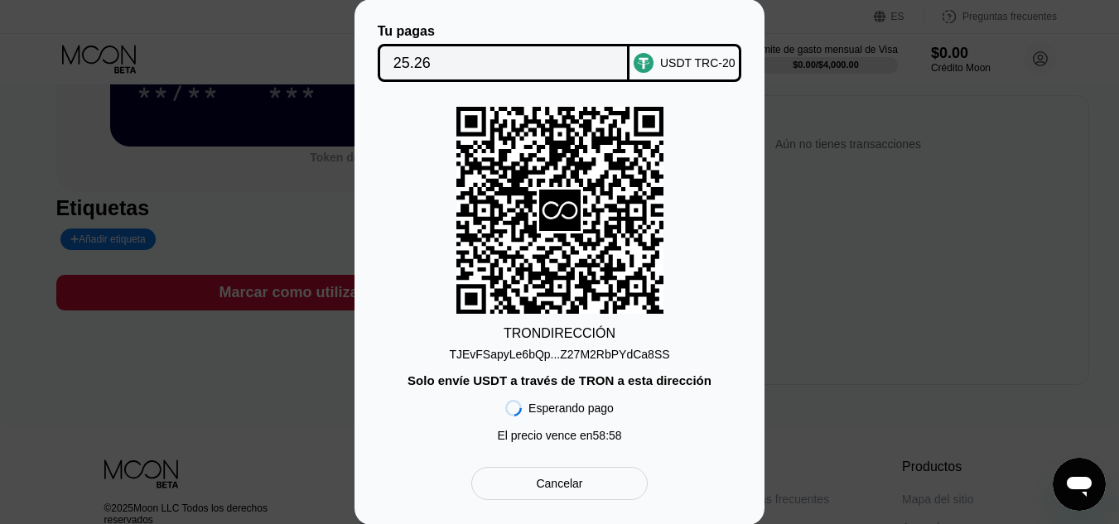
click at [599, 477] on div "Cancelar" at bounding box center [559, 483] width 176 height 33
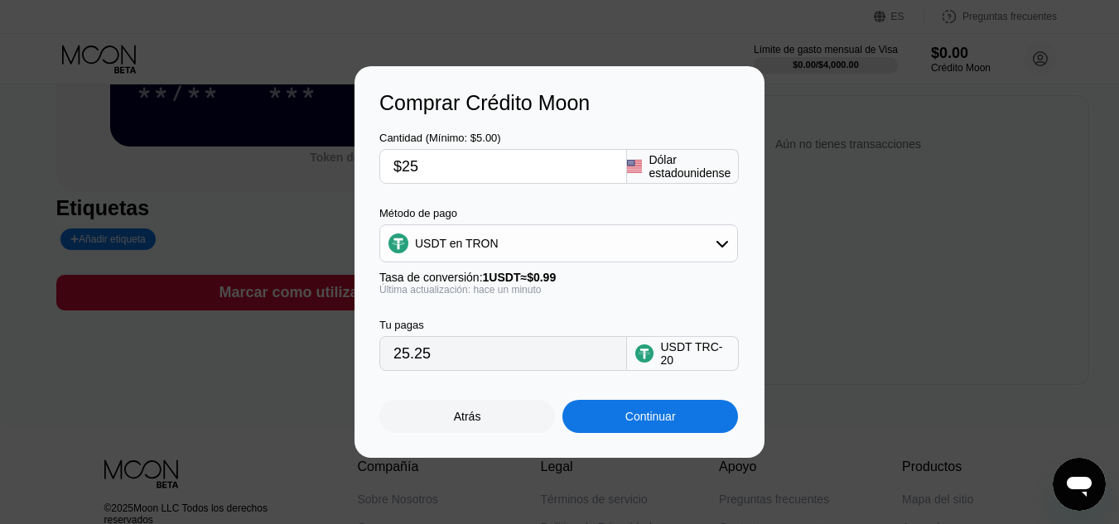
click at [659, 415] on font "Continuar" at bounding box center [650, 416] width 51 height 13
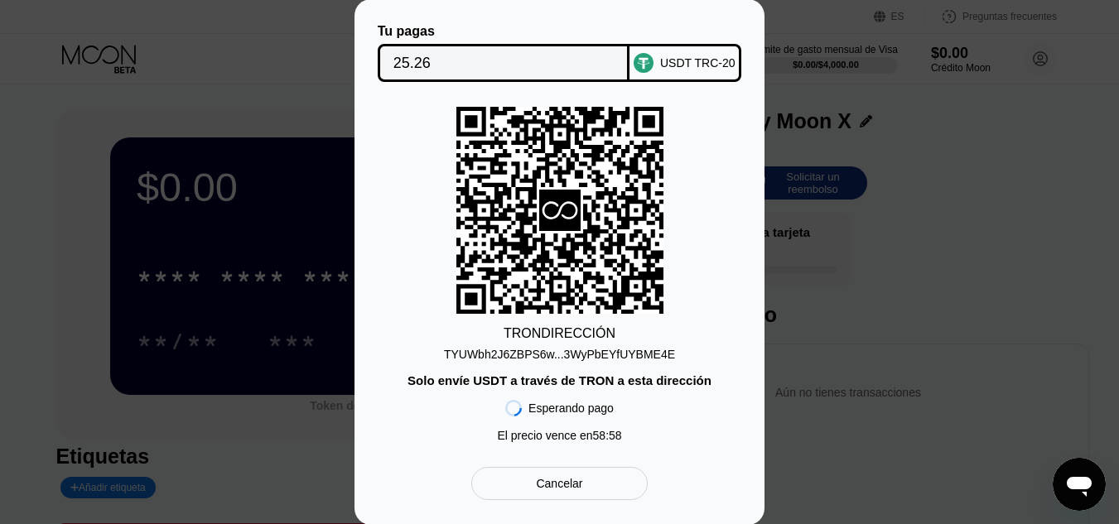
scroll to position [166, 0]
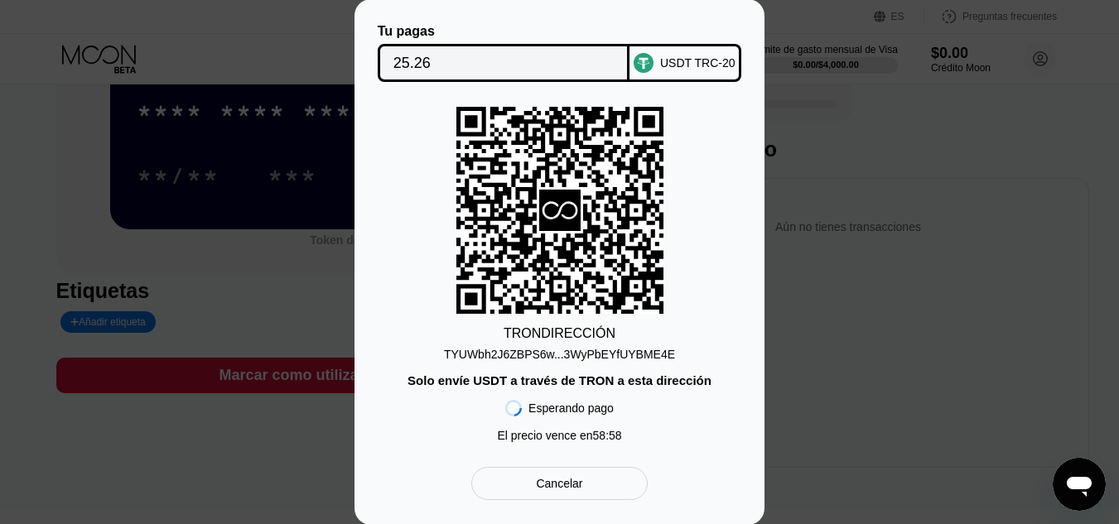
click at [1002, 87] on div "Tu pagas 25.26 USDT TRC-20 TRON DIRECCIÓN TYUWbh2J6ZBPS6w...3WyPbEYfUYBME4E Sol…" at bounding box center [559, 262] width 1119 height 526
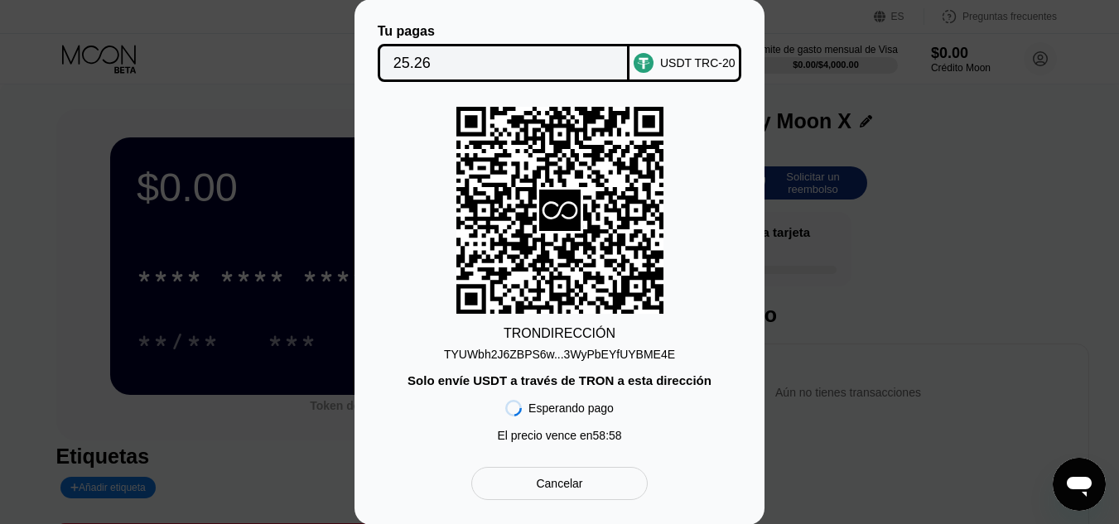
click at [917, 90] on div "Tu pagas 25.26 USDT TRC-20 TRON DIRECCIÓN TYUWbh2J6ZBPS6w...3WyPbEYfUYBME4E Sol…" at bounding box center [559, 262] width 1119 height 526
